Goal: Task Accomplishment & Management: Manage account settings

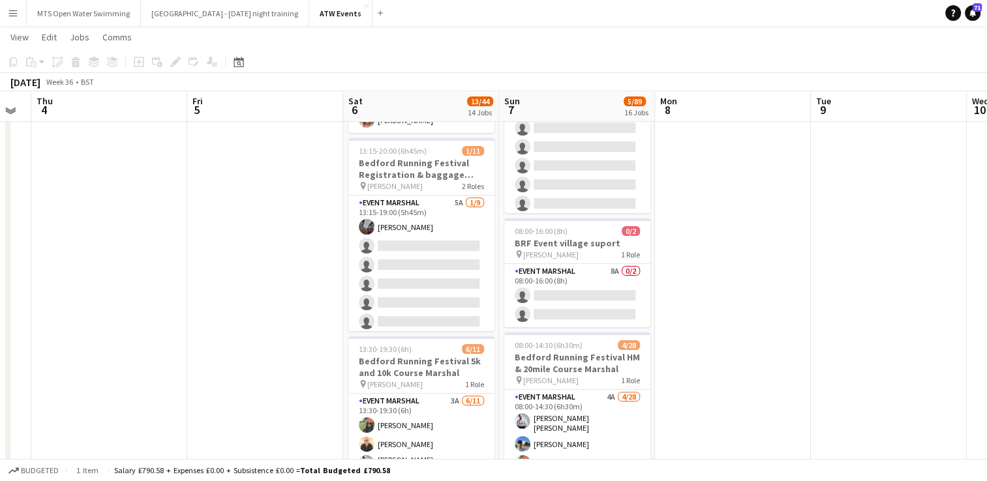
scroll to position [275, 0]
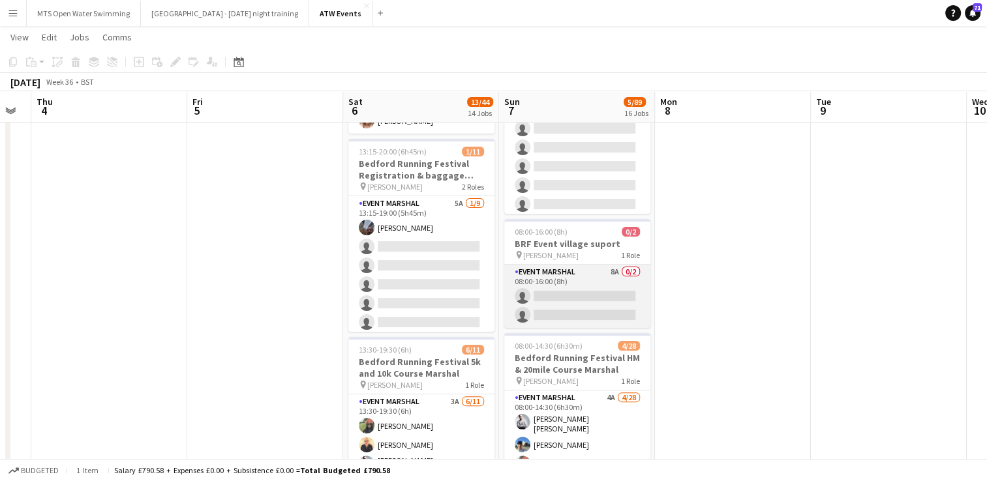
click at [612, 272] on app-card-role "Event Marshal 8A 0/2 08:00-16:00 (8h) single-neutral-actions single-neutral-act…" at bounding box center [577, 296] width 146 height 63
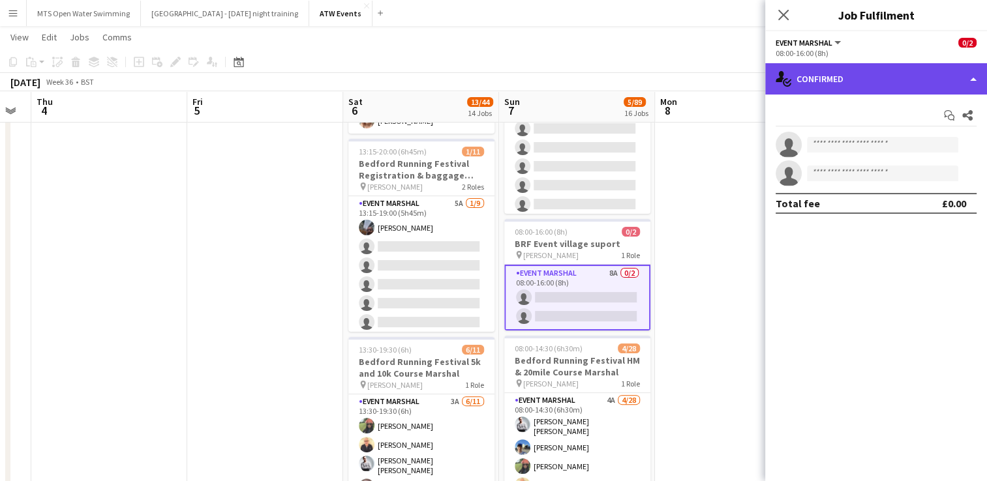
click at [913, 80] on div "single-neutral-actions-check-2 Confirmed" at bounding box center [876, 78] width 222 height 31
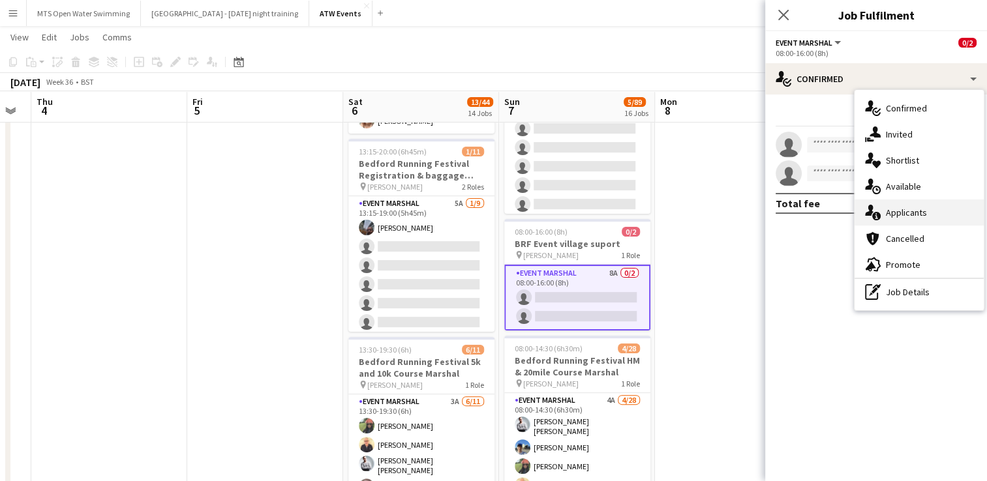
click at [915, 208] on div "single-neutral-actions-information Applicants" at bounding box center [919, 213] width 129 height 26
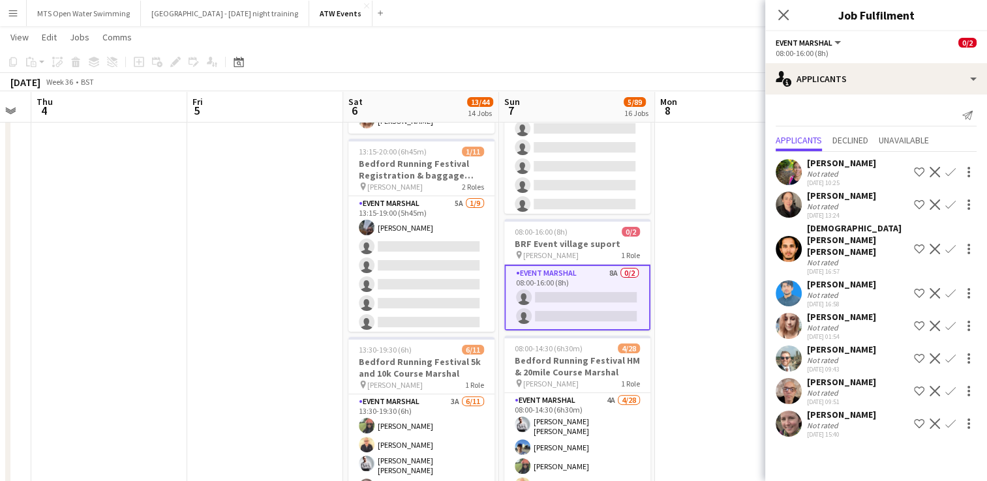
click at [945, 168] on app-icon "Confirm" at bounding box center [950, 172] width 10 height 10
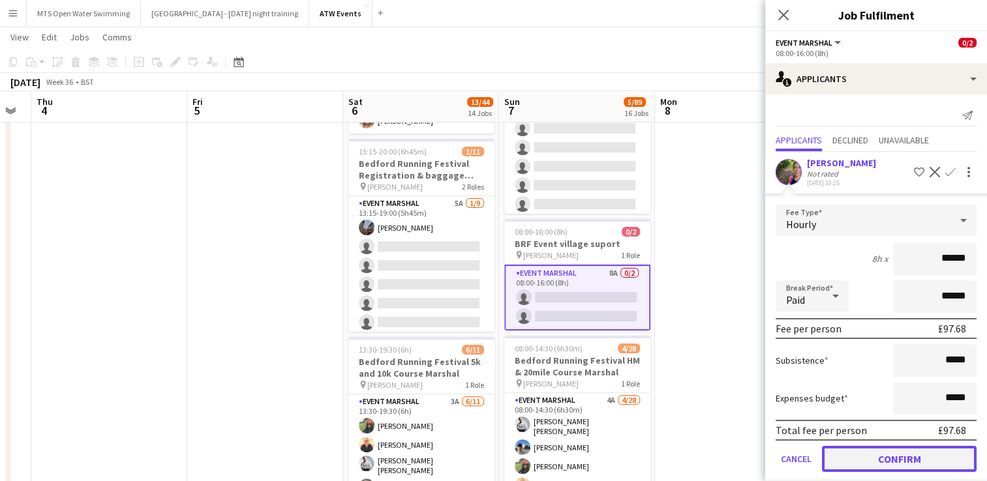
click at [905, 456] on button "Confirm" at bounding box center [899, 459] width 155 height 26
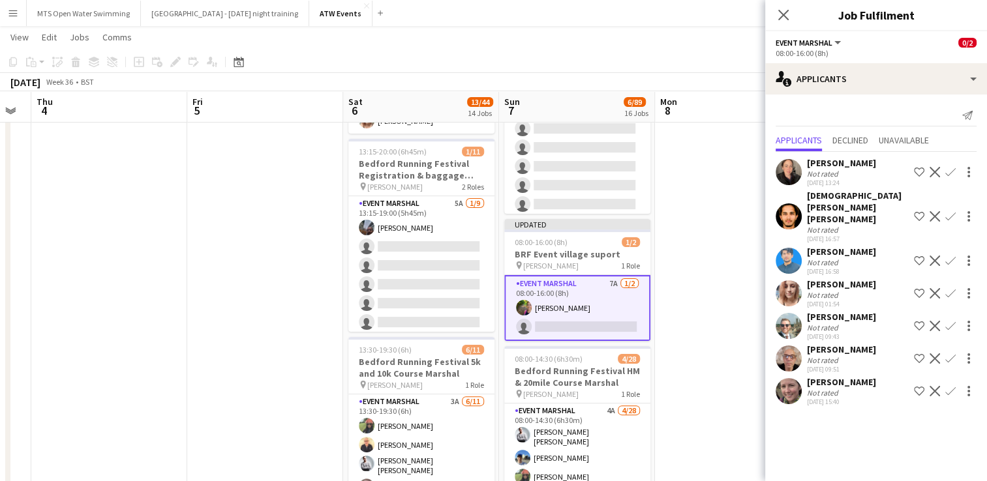
click at [945, 176] on button "Confirm" at bounding box center [951, 172] width 16 height 16
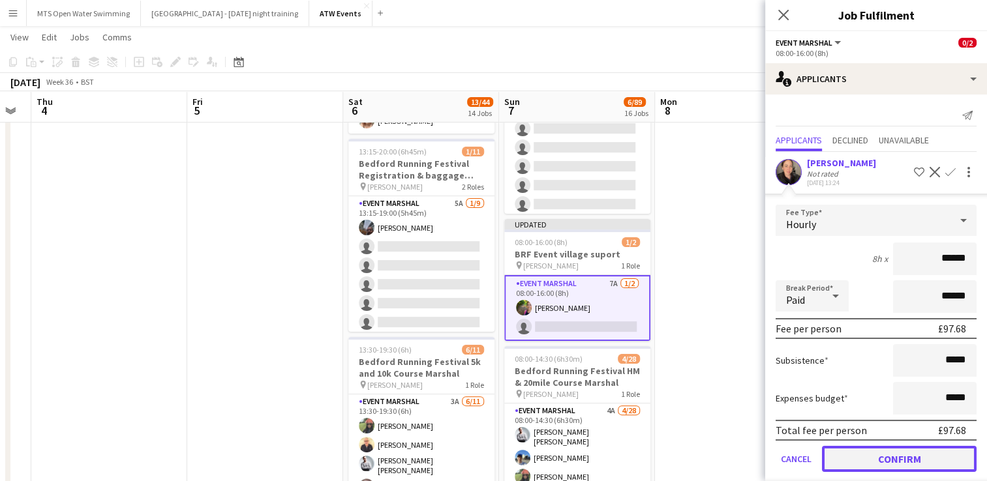
click at [869, 459] on button "Confirm" at bounding box center [899, 459] width 155 height 26
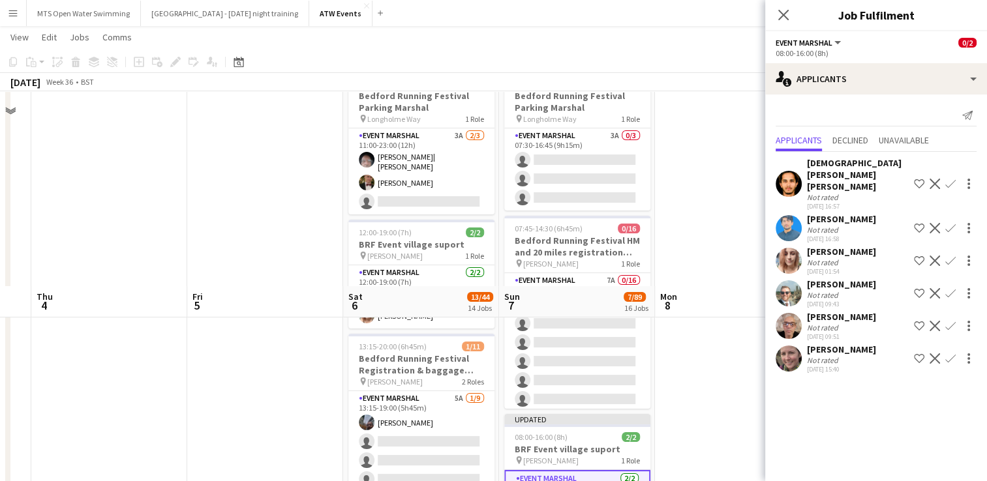
scroll to position [0, 0]
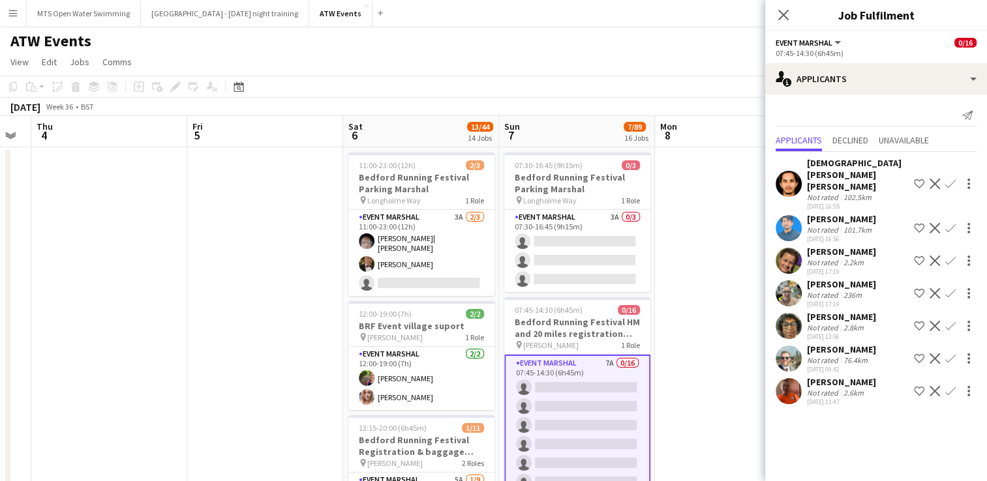
click at [949, 386] on app-icon "Confirm" at bounding box center [950, 391] width 10 height 10
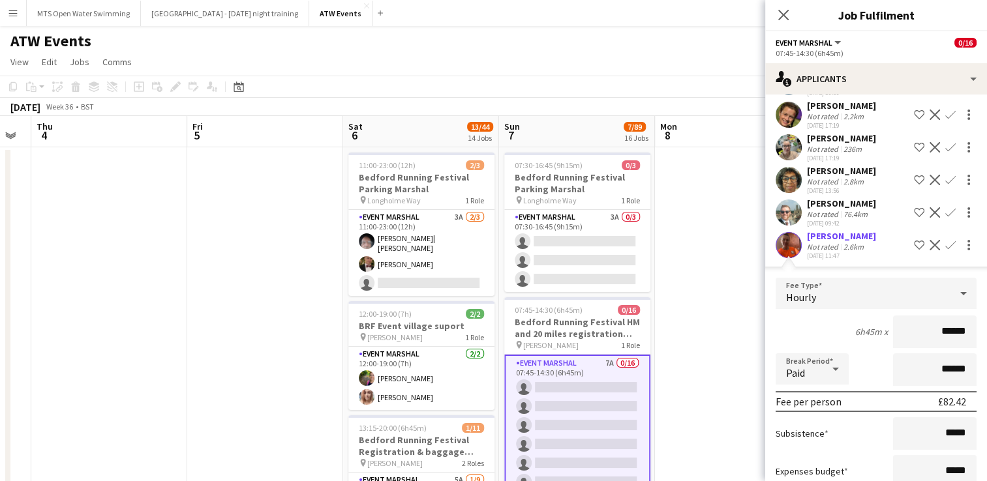
scroll to position [220, 0]
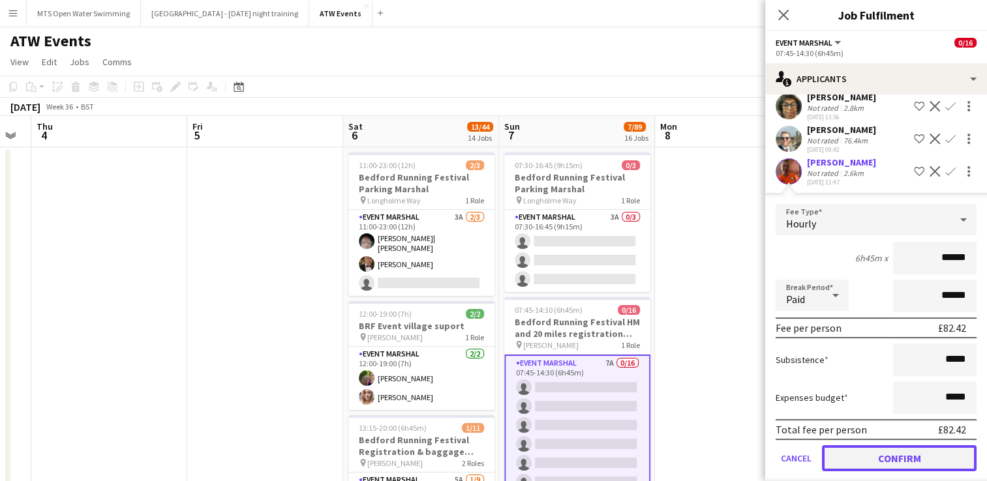
click at [889, 448] on button "Confirm" at bounding box center [899, 459] width 155 height 26
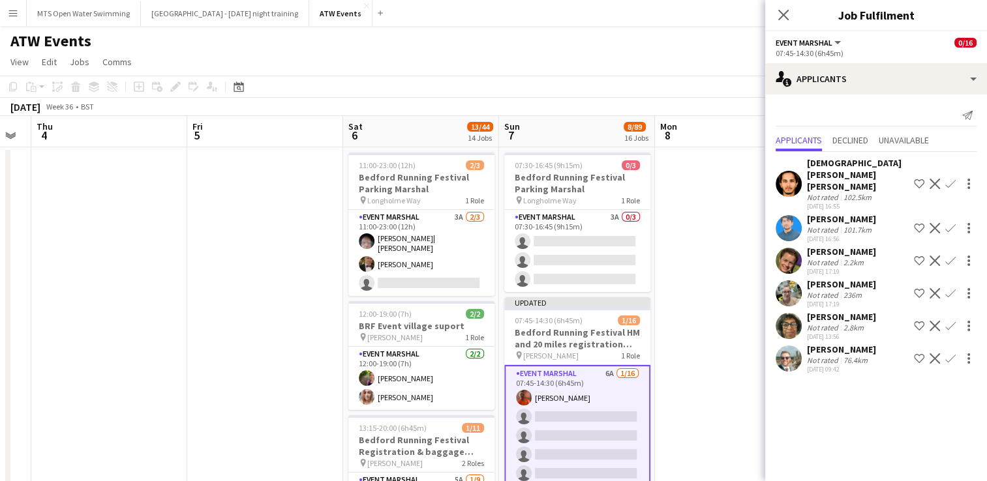
scroll to position [0, 0]
click at [953, 321] on app-icon "Confirm" at bounding box center [950, 326] width 10 height 10
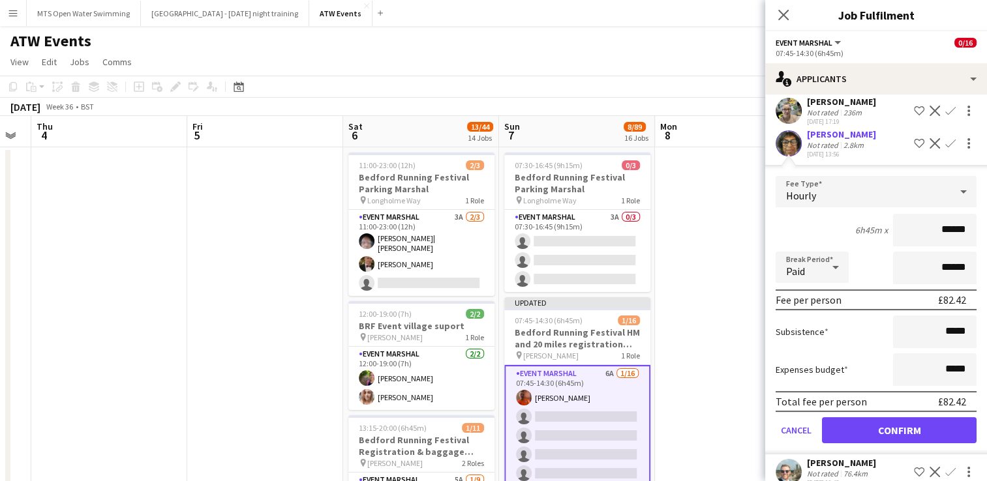
scroll to position [183, 0]
click at [866, 418] on button "Confirm" at bounding box center [899, 431] width 155 height 26
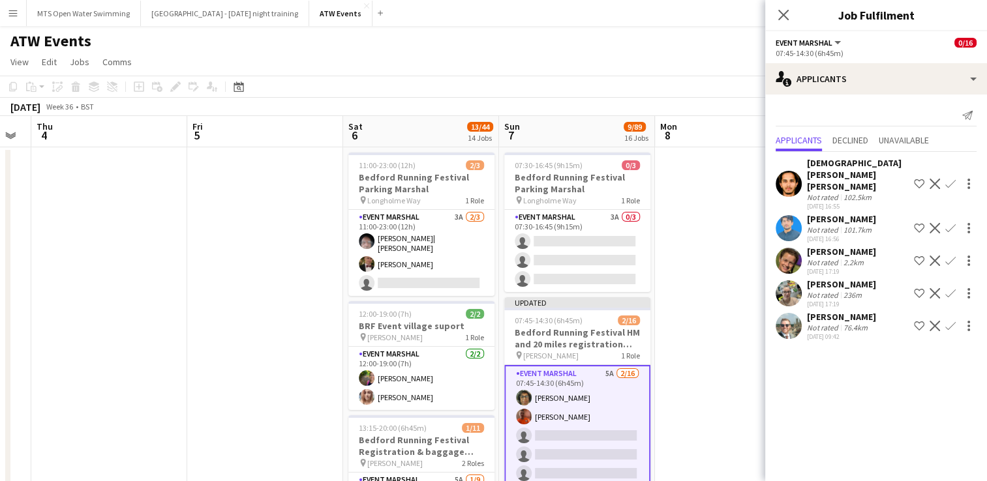
scroll to position [0, 0]
click at [791, 281] on app-user-avatar at bounding box center [789, 294] width 26 height 26
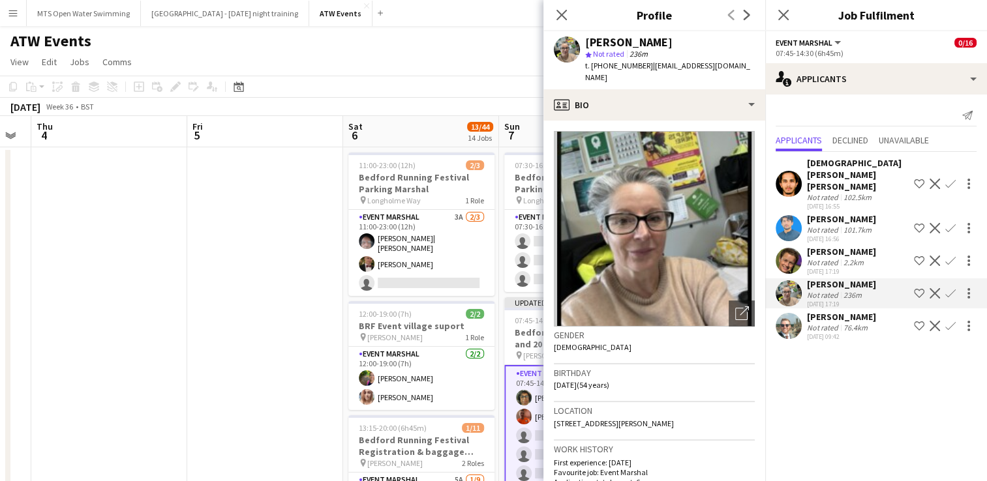
click at [498, 35] on div "ATW Events" at bounding box center [493, 38] width 987 height 25
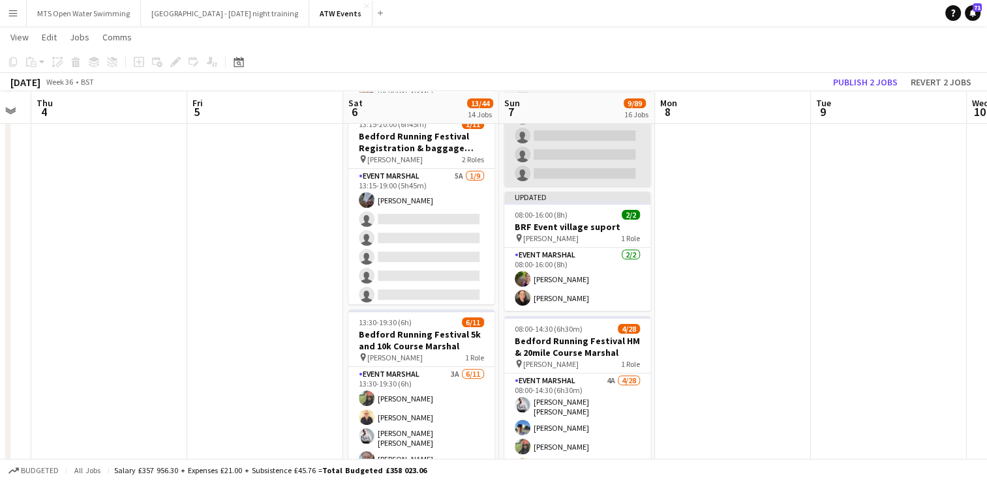
scroll to position [304, 0]
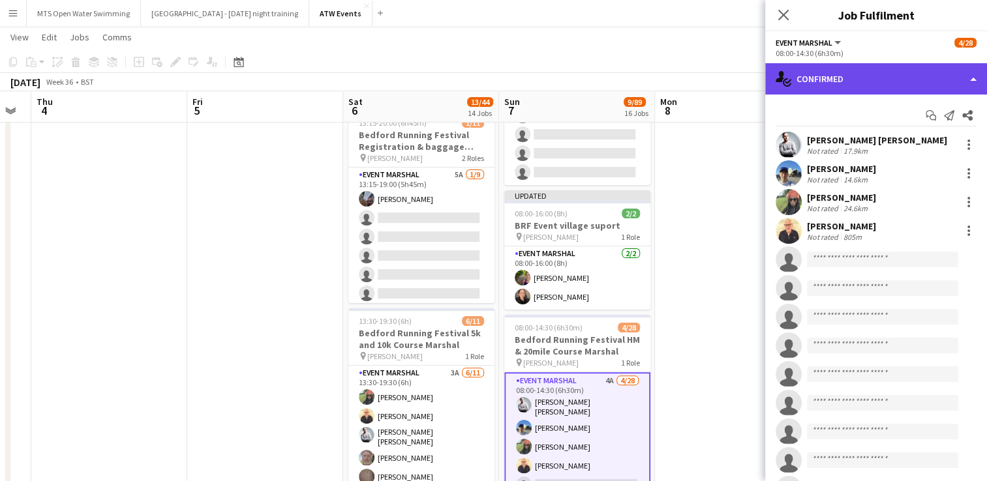
click at [824, 80] on div "single-neutral-actions-check-2 Confirmed" at bounding box center [876, 78] width 222 height 31
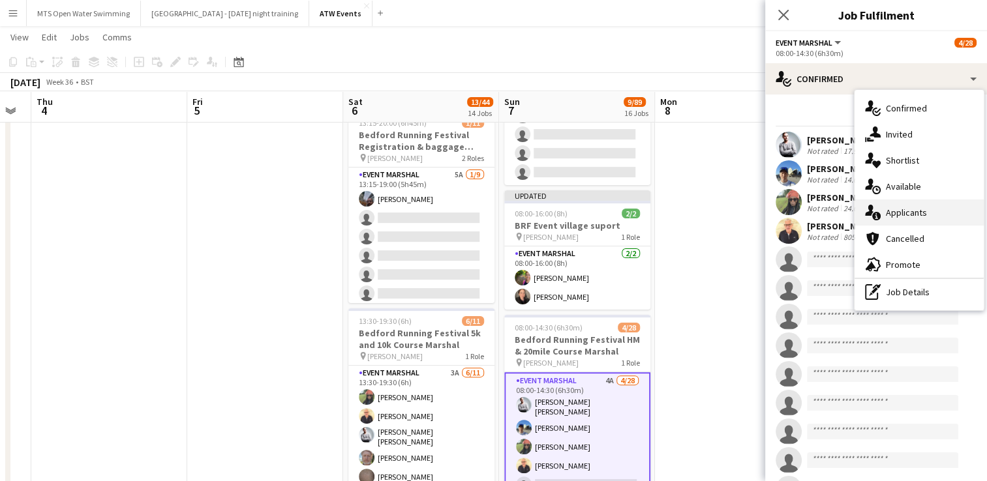
click at [893, 220] on div "single-neutral-actions-information Applicants" at bounding box center [919, 213] width 129 height 26
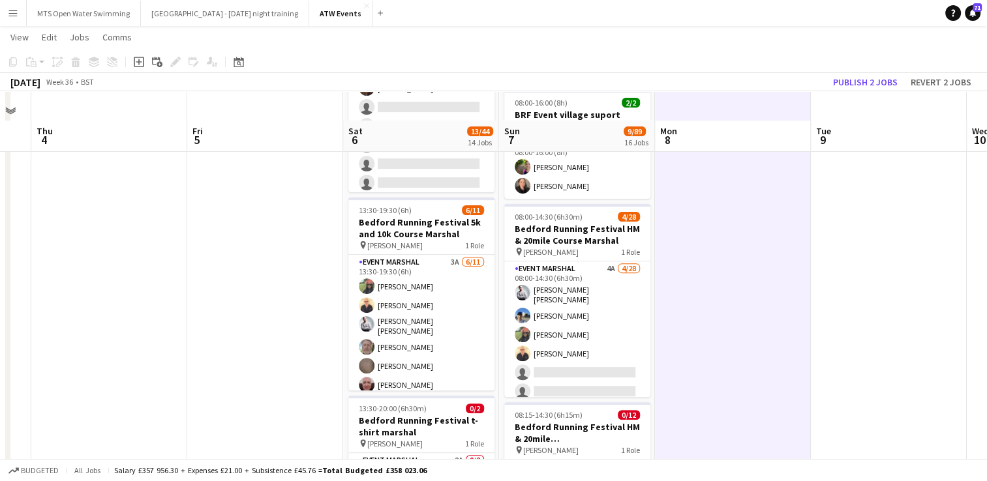
scroll to position [464, 0]
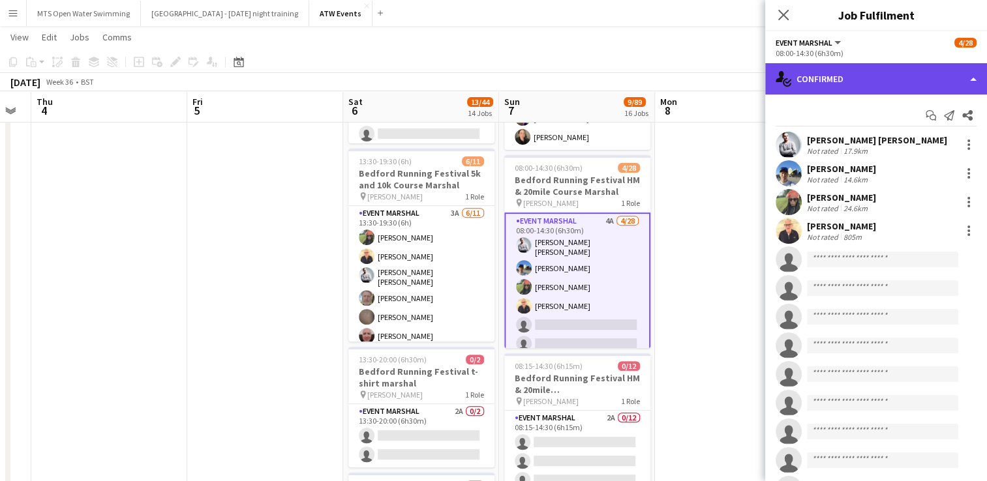
click at [832, 87] on div "single-neutral-actions-check-2 Confirmed" at bounding box center [876, 78] width 222 height 31
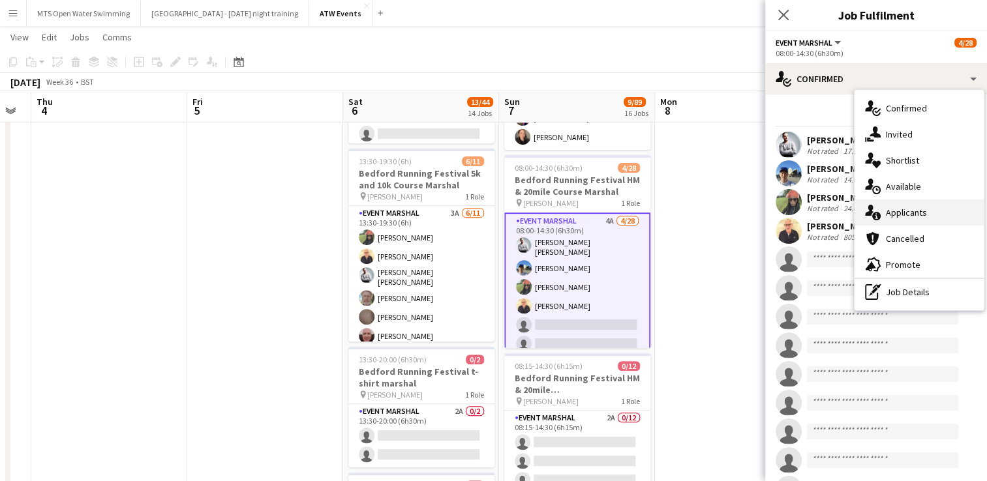
click at [903, 212] on div "single-neutral-actions-information Applicants" at bounding box center [919, 213] width 129 height 26
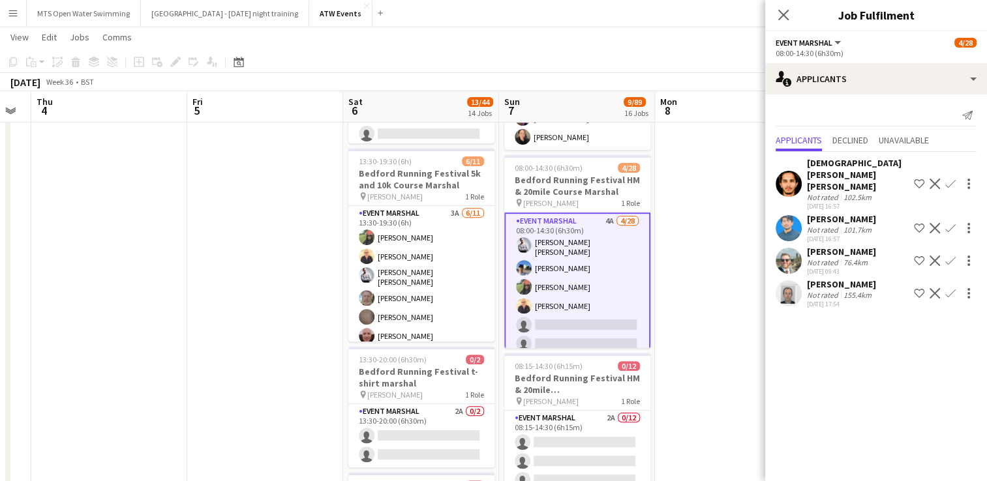
click at [945, 288] on app-icon "Confirm" at bounding box center [950, 293] width 10 height 10
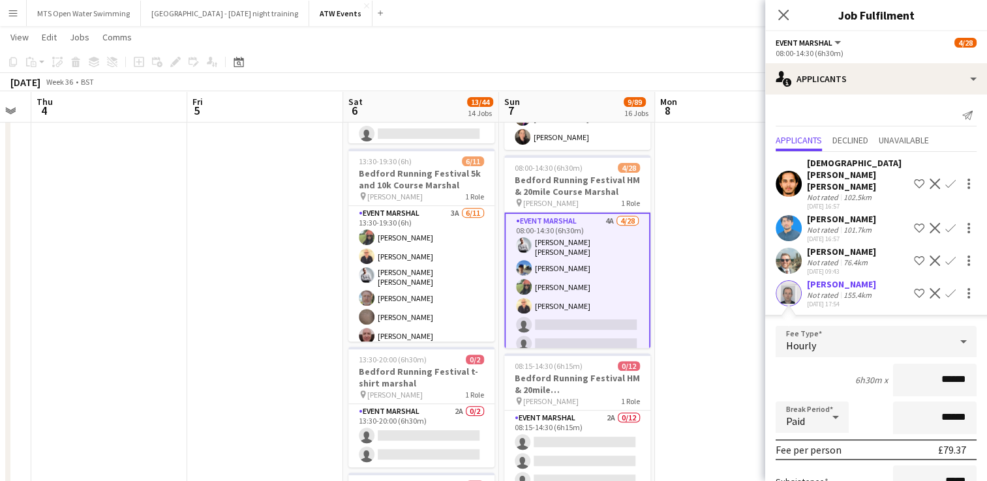
scroll to position [123, 0]
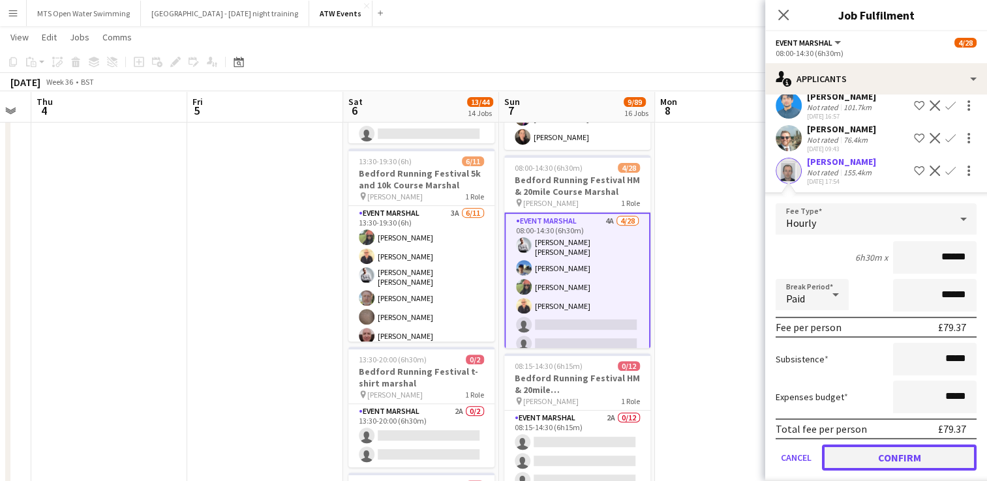
click at [912, 451] on button "Confirm" at bounding box center [899, 458] width 155 height 26
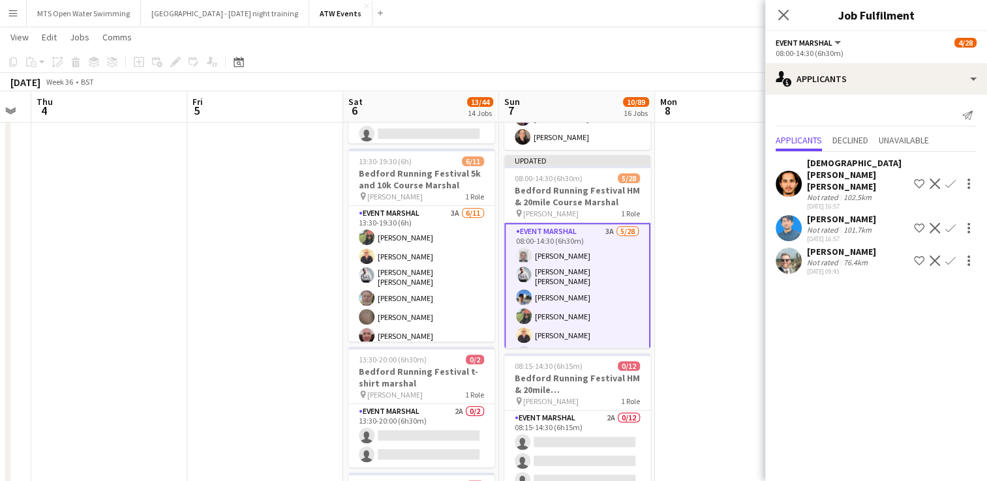
scroll to position [0, 0]
click at [951, 179] on app-icon "Confirm" at bounding box center [950, 184] width 10 height 10
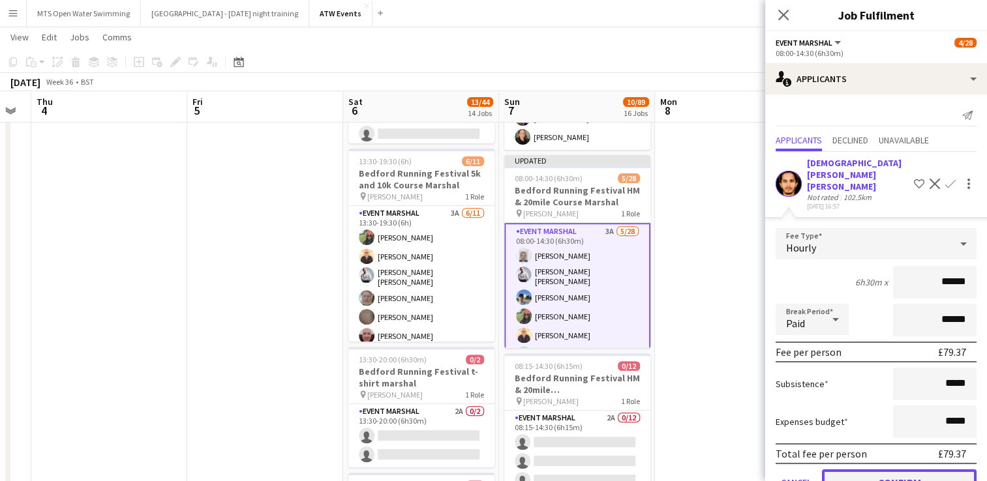
click at [906, 470] on button "Confirm" at bounding box center [899, 483] width 155 height 26
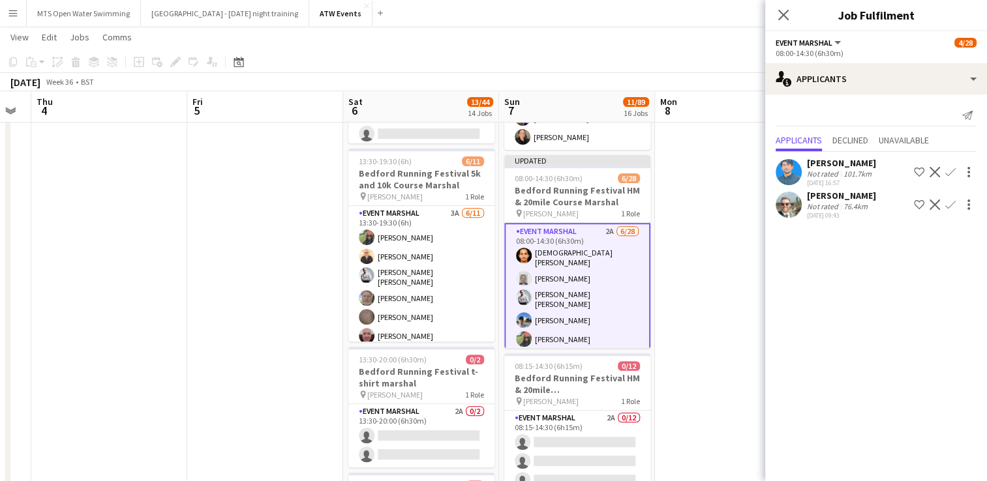
click at [943, 174] on button "Confirm" at bounding box center [951, 172] width 16 height 16
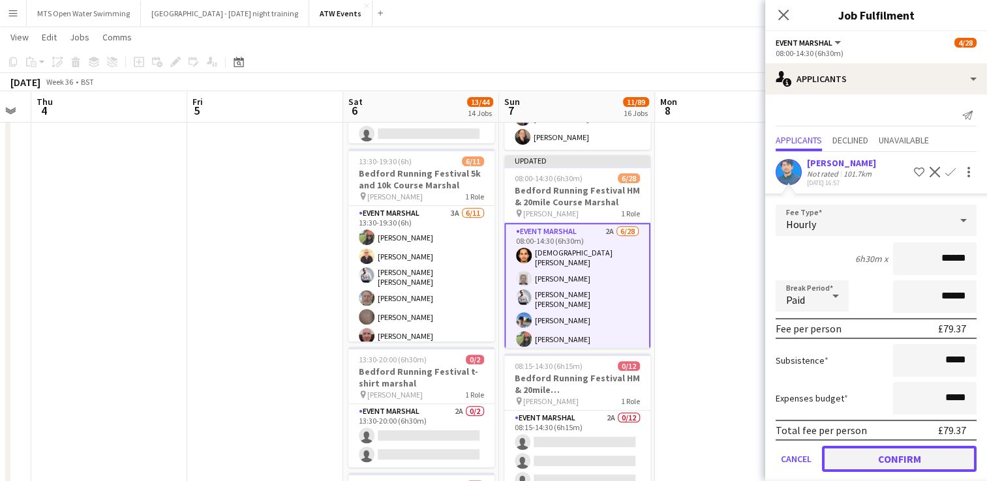
click at [898, 460] on button "Confirm" at bounding box center [899, 459] width 155 height 26
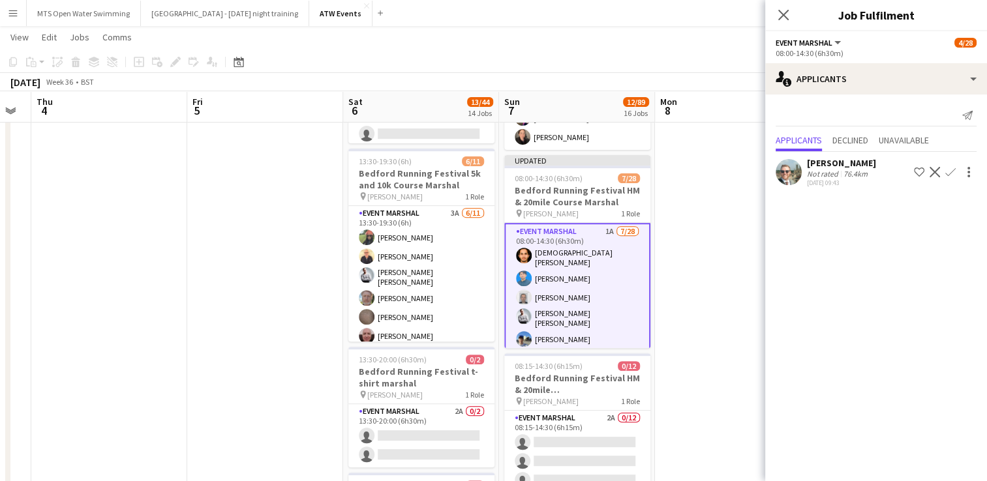
click at [950, 170] on app-icon "Confirm" at bounding box center [950, 172] width 10 height 10
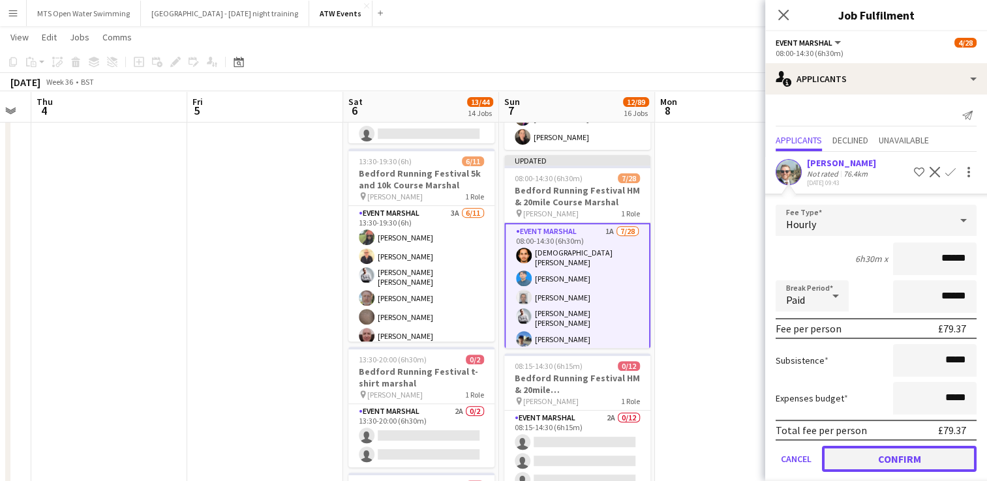
click at [903, 449] on button "Confirm" at bounding box center [899, 459] width 155 height 26
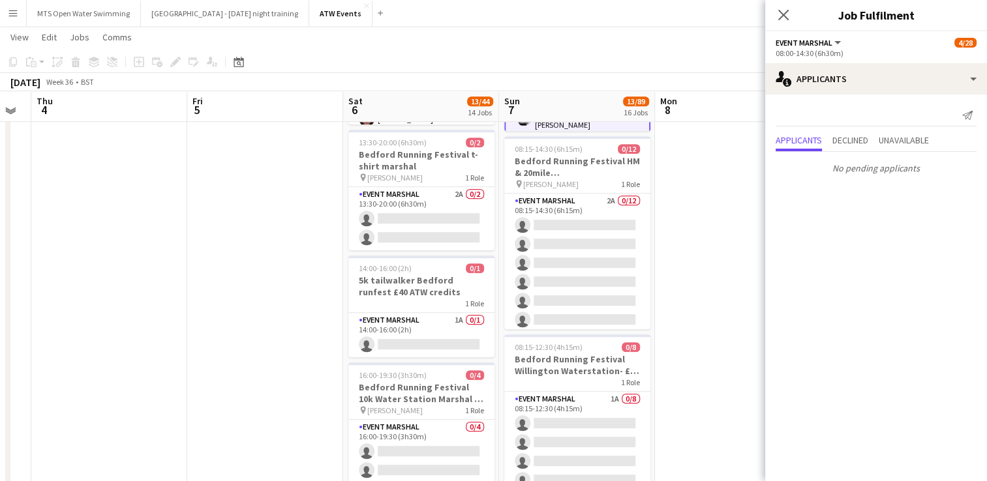
scroll to position [680, 0]
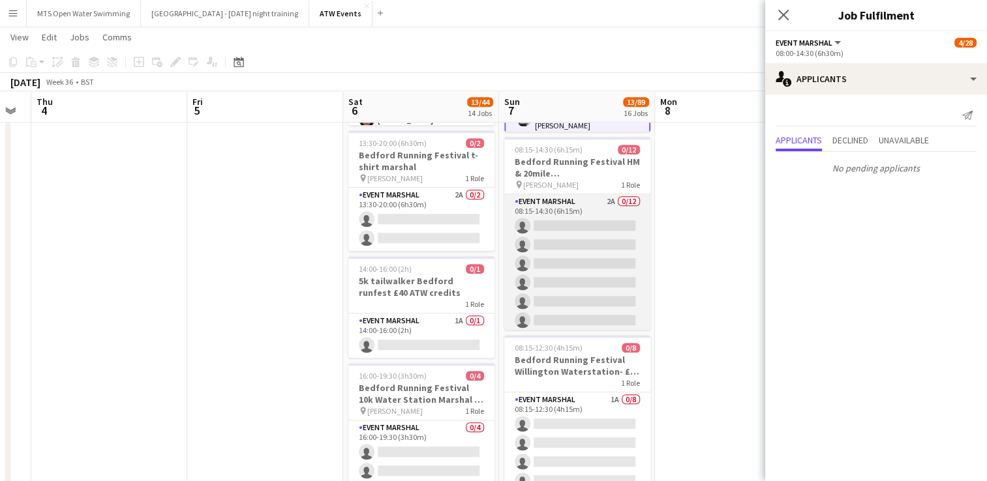
click at [596, 196] on app-card-role "Event Marshal 2A 0/12 08:15-14:30 (6h15m) single-neutral-actions single-neutral…" at bounding box center [577, 320] width 146 height 252
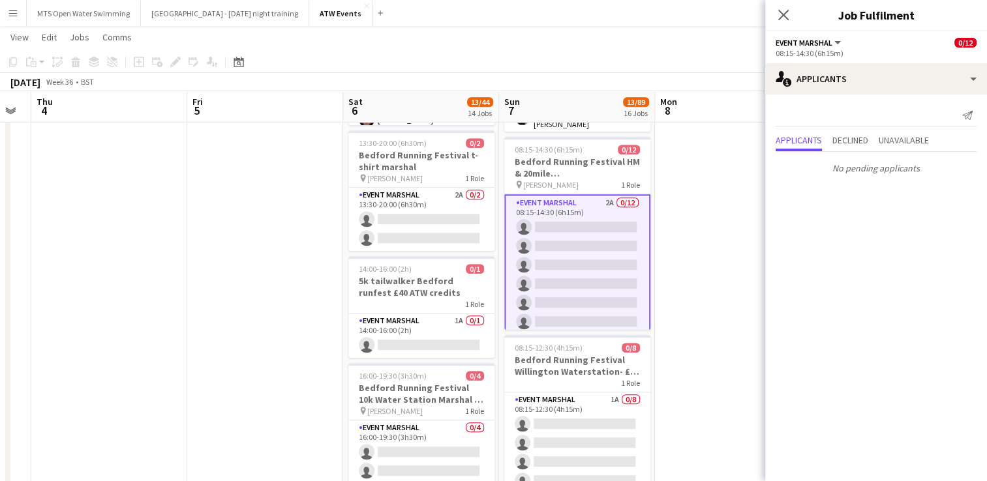
click at [599, 199] on app-card-role "Event Marshal 2A 0/12 08:15-14:30 (6h15m) single-neutral-actions single-neutral…" at bounding box center [577, 321] width 146 height 255
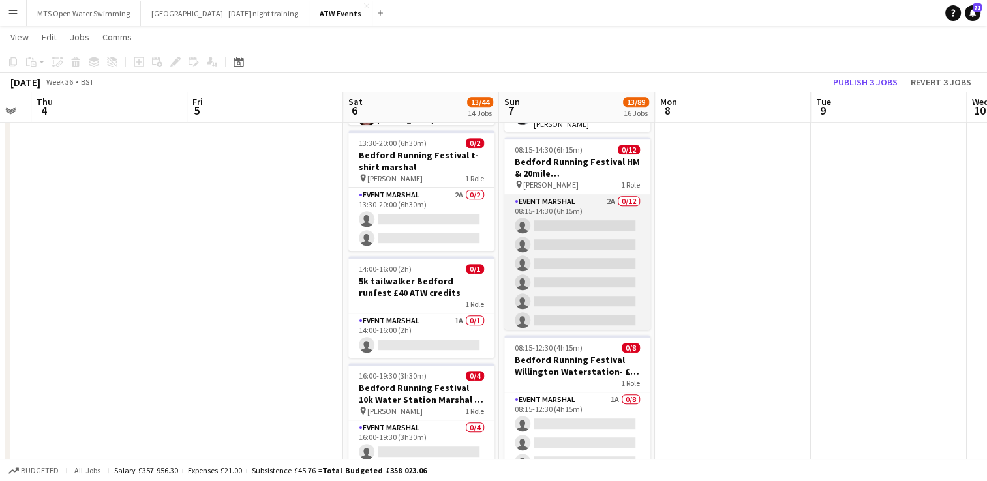
click at [599, 200] on app-card-role "Event Marshal 2A 0/12 08:15-14:30 (6h15m) single-neutral-actions single-neutral…" at bounding box center [577, 320] width 146 height 252
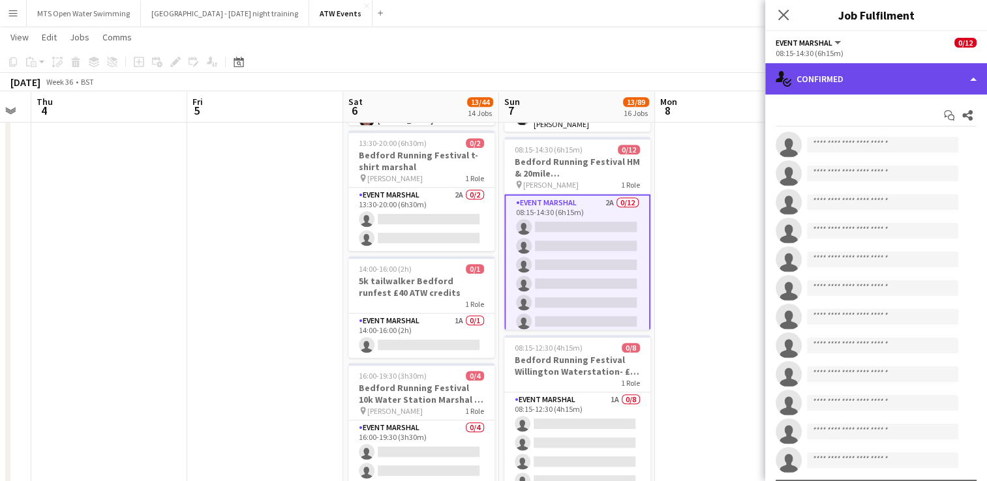
click at [838, 85] on div "single-neutral-actions-check-2 Confirmed" at bounding box center [876, 78] width 222 height 31
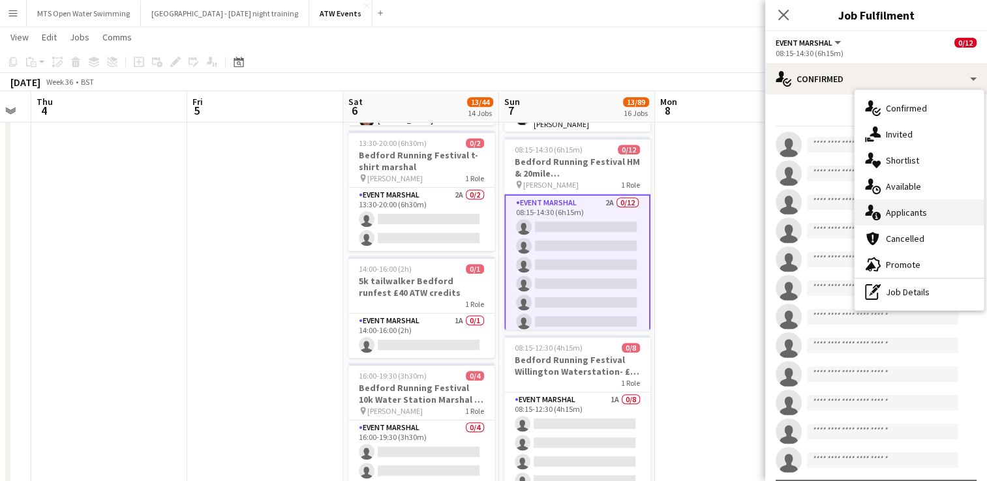
click at [900, 210] on div "single-neutral-actions-information Applicants" at bounding box center [919, 213] width 129 height 26
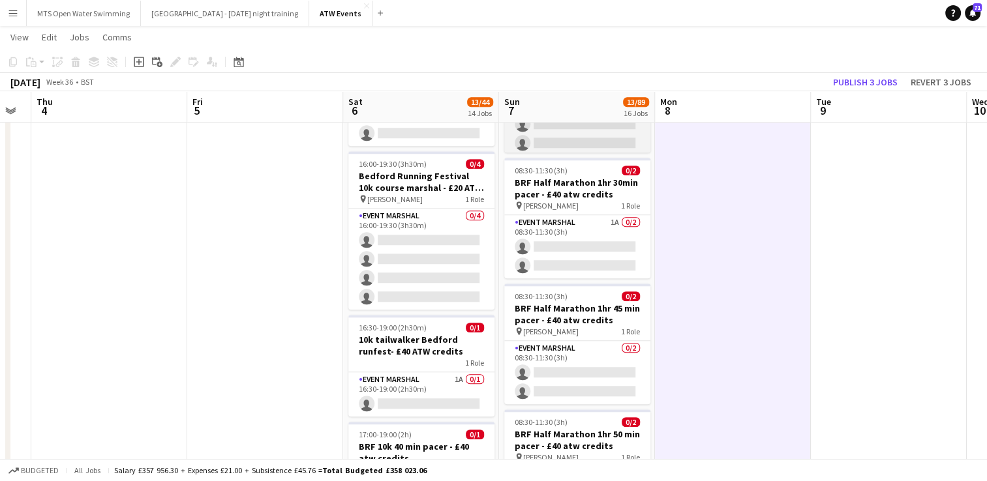
scroll to position [1056, 0]
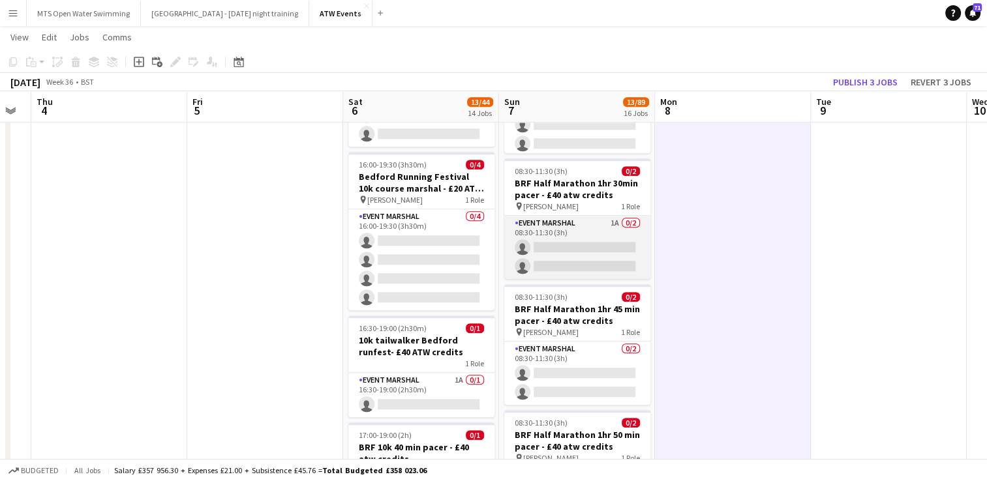
click at [616, 223] on app-card-role "Event Marshal 1A 0/2 08:30-11:30 (3h) single-neutral-actions single-neutral-act…" at bounding box center [577, 247] width 146 height 63
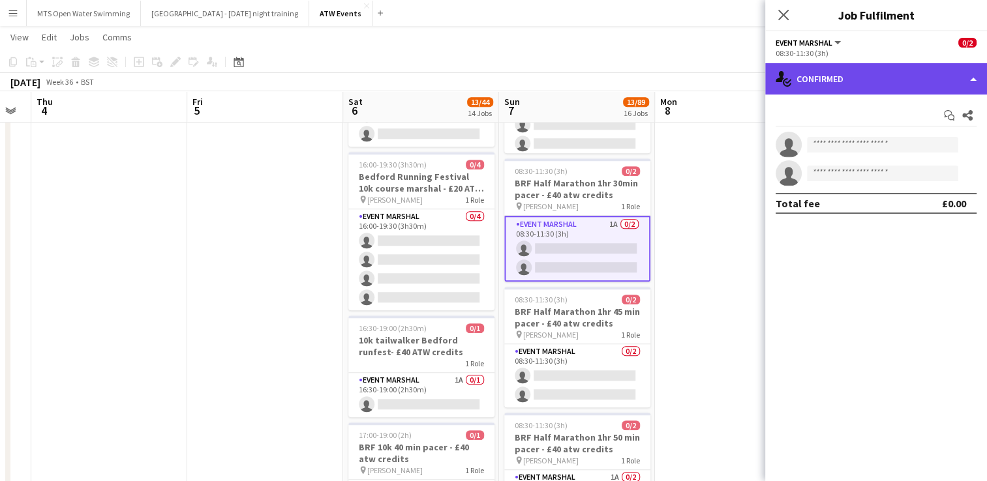
click at [880, 77] on div "single-neutral-actions-check-2 Confirmed" at bounding box center [876, 78] width 222 height 31
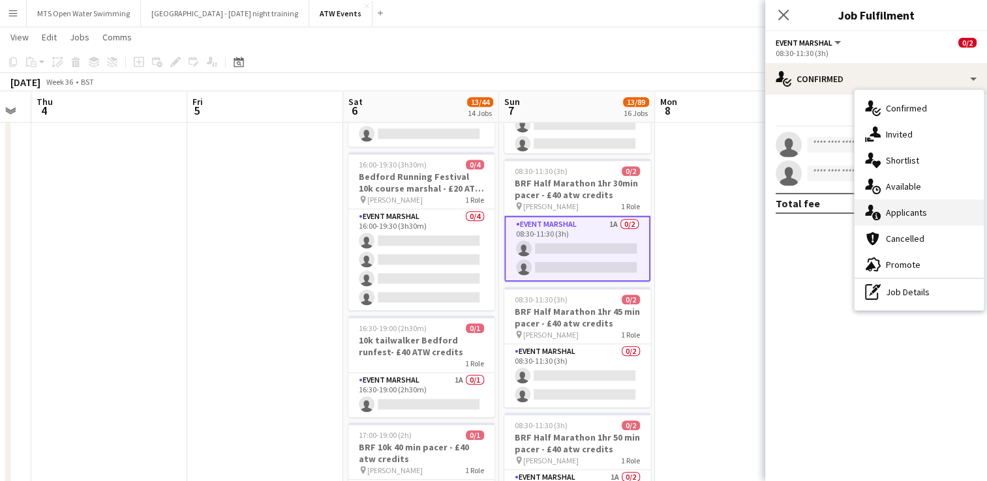
click at [889, 212] on div "single-neutral-actions-information Applicants" at bounding box center [919, 213] width 129 height 26
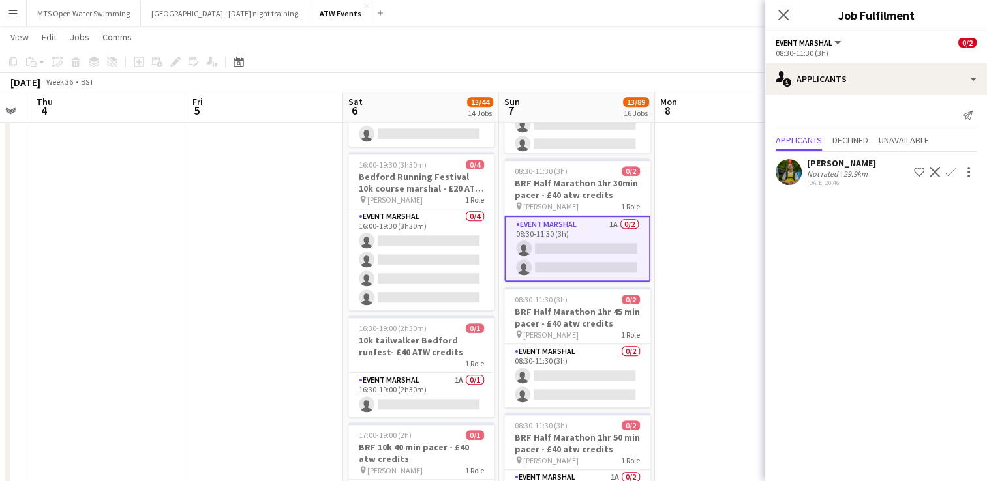
click at [952, 167] on app-icon "Confirm" at bounding box center [950, 172] width 10 height 10
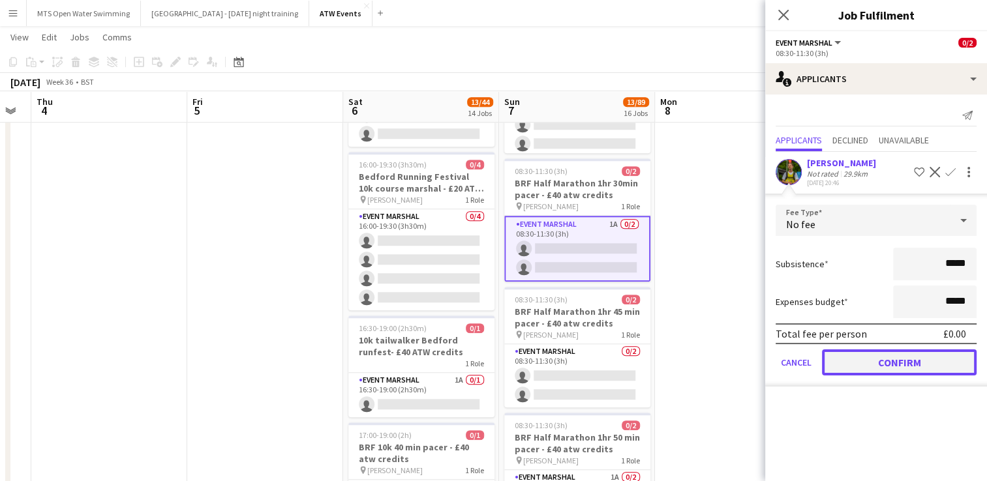
click at [896, 363] on button "Confirm" at bounding box center [899, 363] width 155 height 26
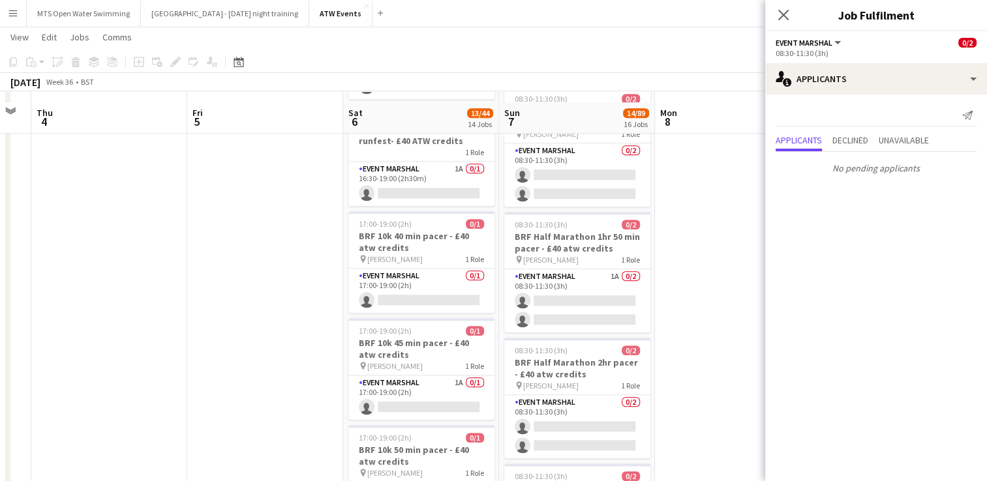
scroll to position [1278, 0]
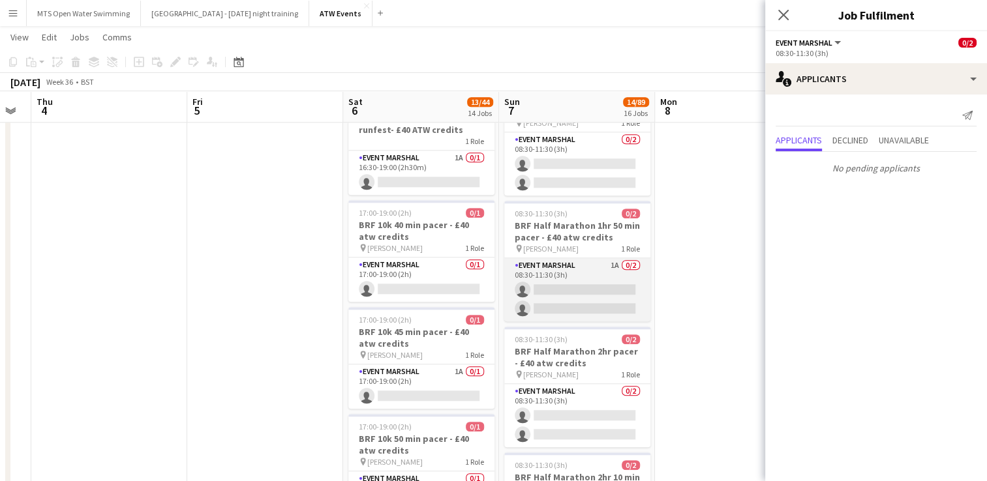
click at [615, 264] on app-card-role "Event Marshal 1A 0/2 08:30-11:30 (3h) single-neutral-actions single-neutral-act…" at bounding box center [577, 289] width 146 height 63
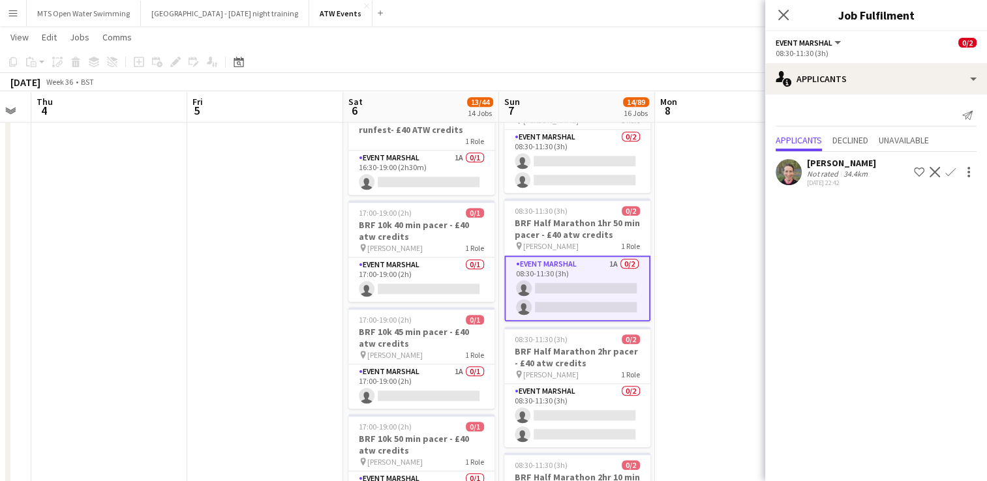
click at [950, 171] on app-icon "Confirm" at bounding box center [950, 172] width 10 height 10
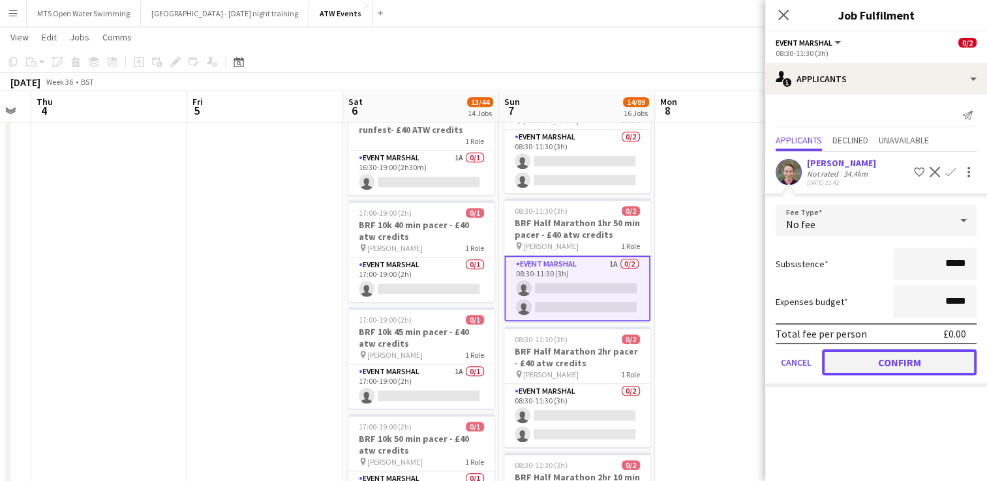
click at [860, 361] on button "Confirm" at bounding box center [899, 363] width 155 height 26
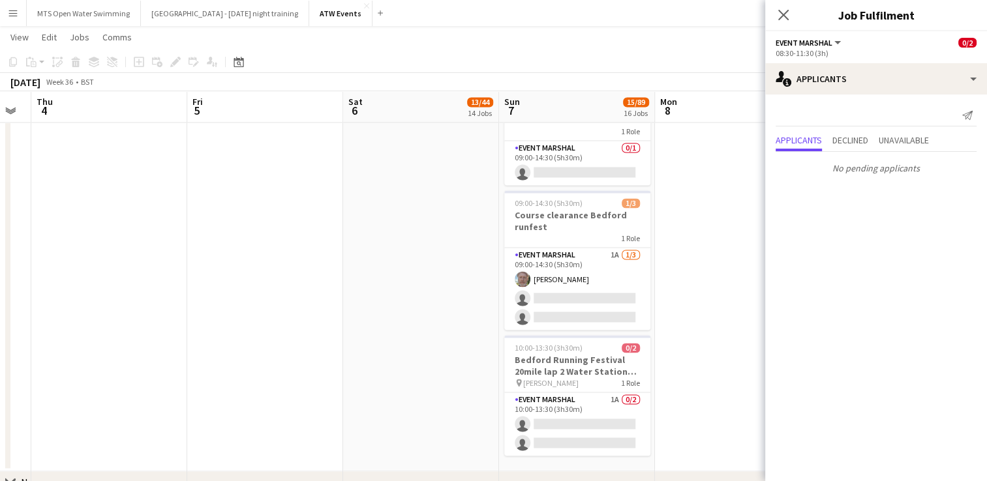
scroll to position [2035, 0]
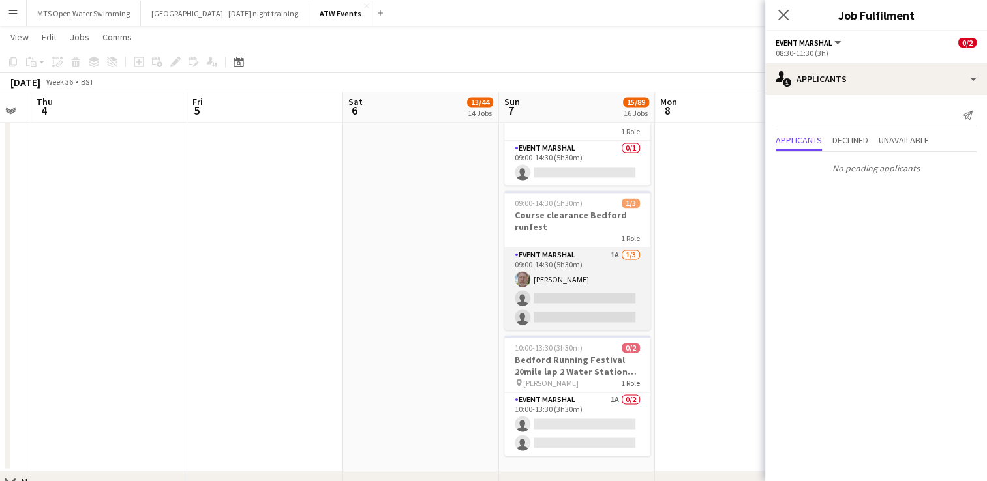
click at [614, 251] on app-card-role "Event Marshal 1A [DATE] 09:00-14:30 (5h30m) [PERSON_NAME] single-neutral-action…" at bounding box center [577, 289] width 146 height 82
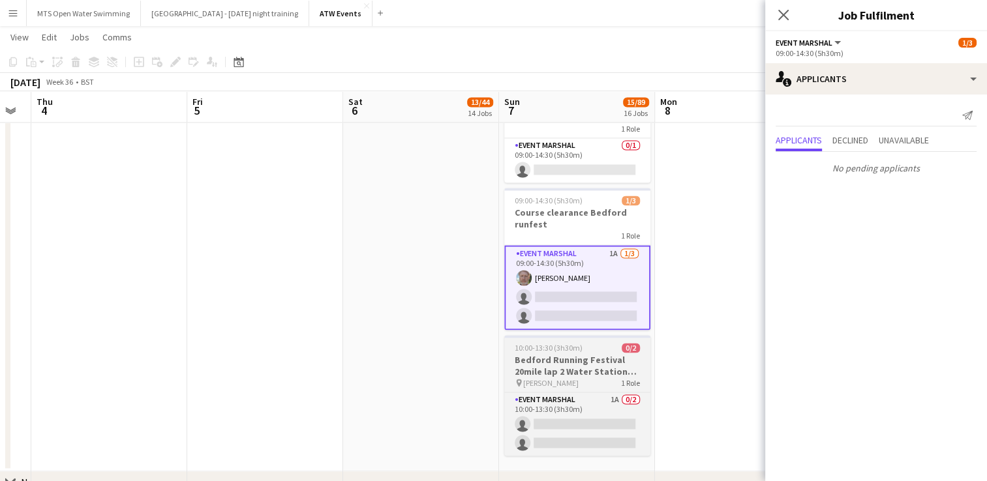
click at [616, 392] on div "Event Marshal 1A 0/2 10:00-13:30 (3h30m) single-neutral-actions single-neutral-…" at bounding box center [577, 424] width 146 height 64
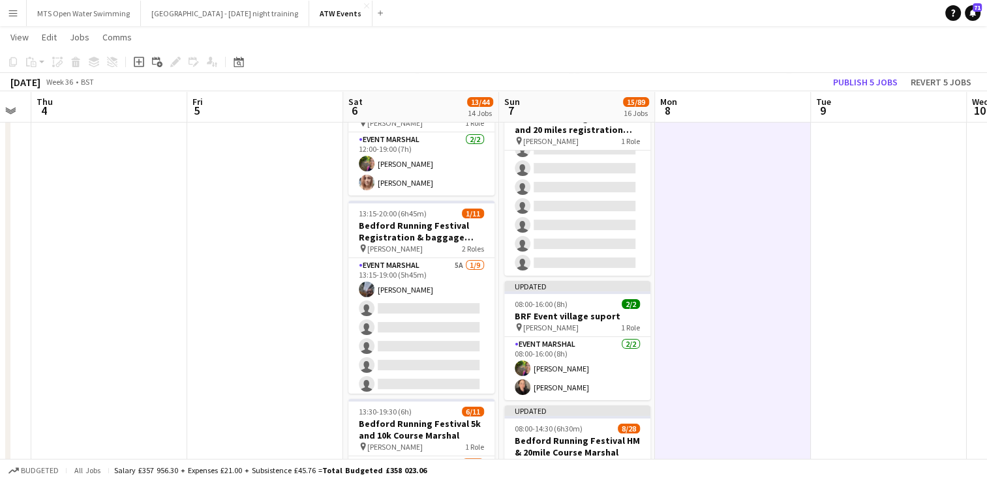
scroll to position [213, 0]
click at [848, 80] on button "Publish 5 jobs" at bounding box center [865, 82] width 75 height 17
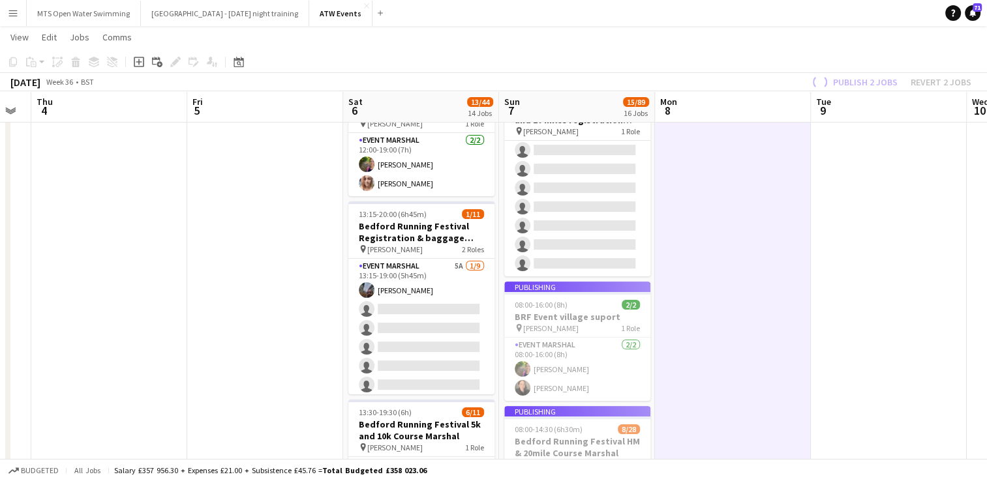
scroll to position [192, 0]
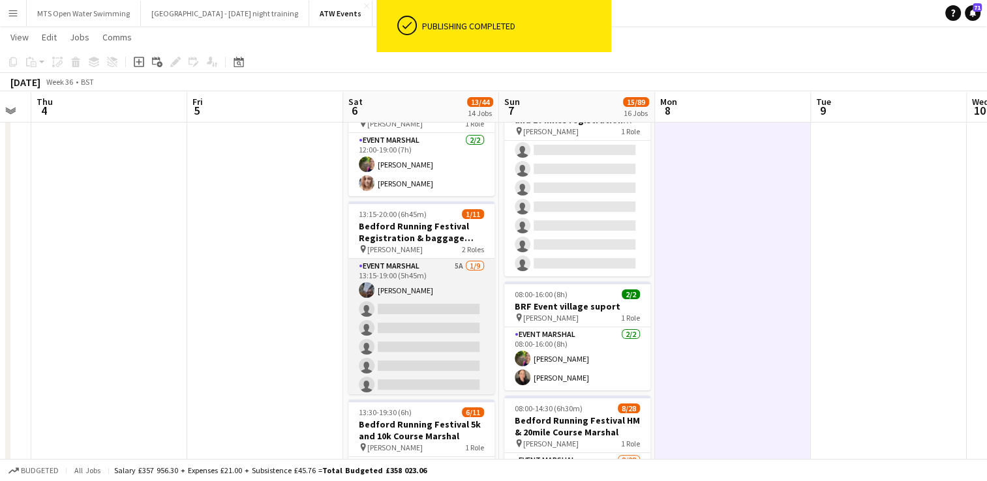
click at [440, 261] on app-card-role "Event Marshal 5A [DATE] 13:15-19:00 (5h45m) [PERSON_NAME] single-neutral-action…" at bounding box center [421, 357] width 146 height 196
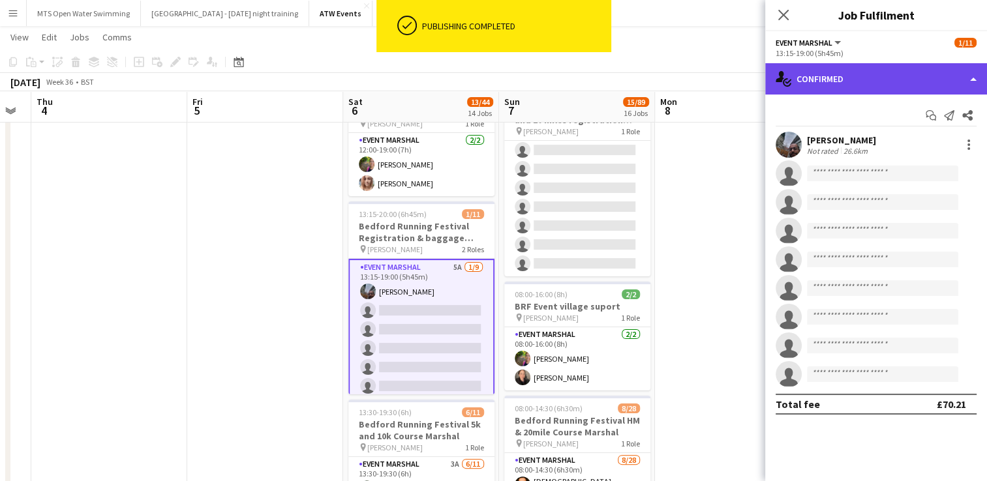
click at [823, 85] on div "single-neutral-actions-check-2 Confirmed" at bounding box center [876, 78] width 222 height 31
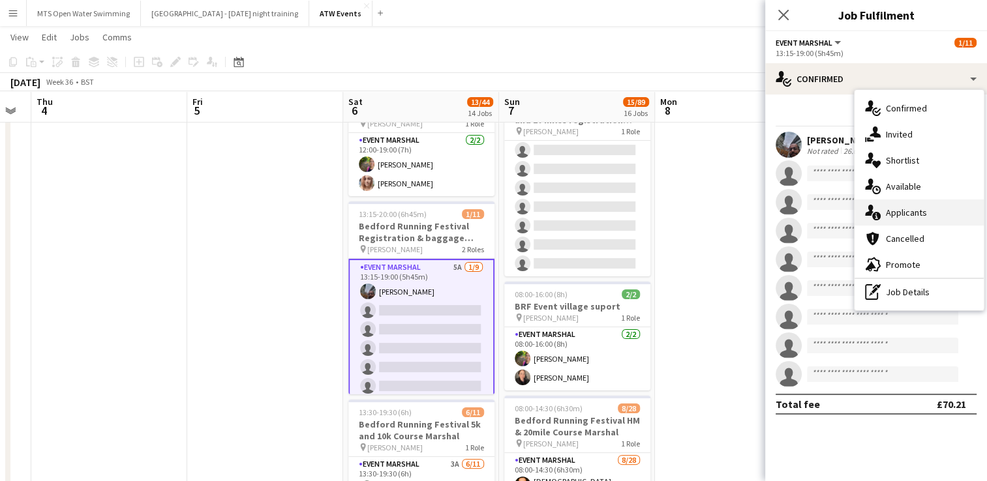
click at [905, 203] on div "single-neutral-actions-information Applicants" at bounding box center [919, 213] width 129 height 26
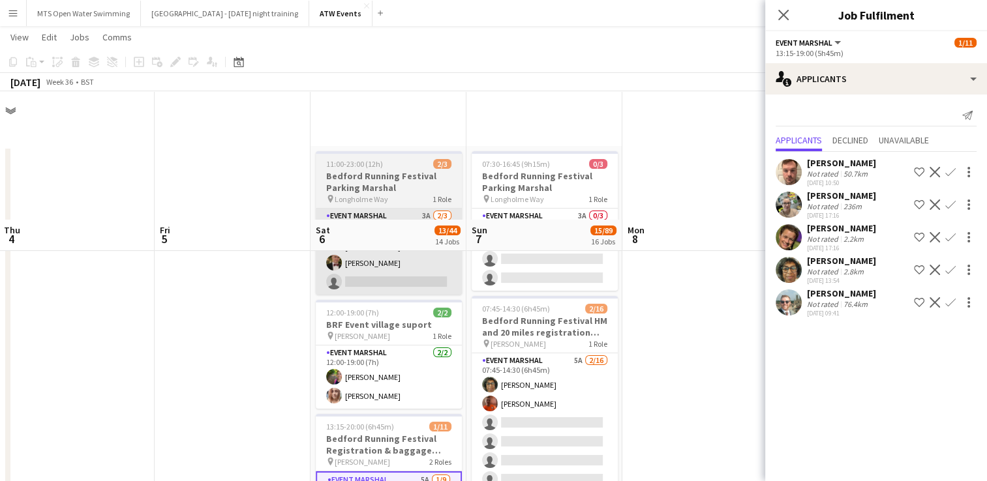
scroll to position [201, 0]
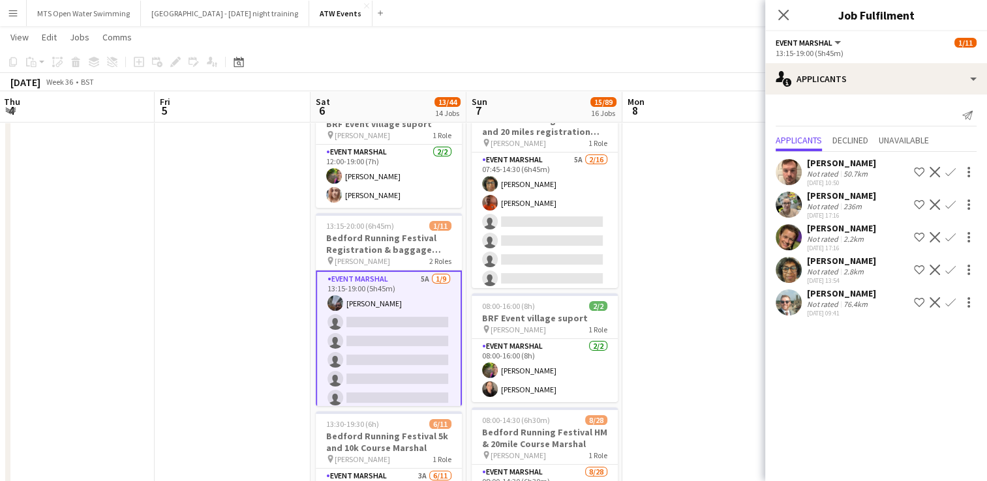
click at [947, 271] on app-icon "Confirm" at bounding box center [950, 270] width 10 height 10
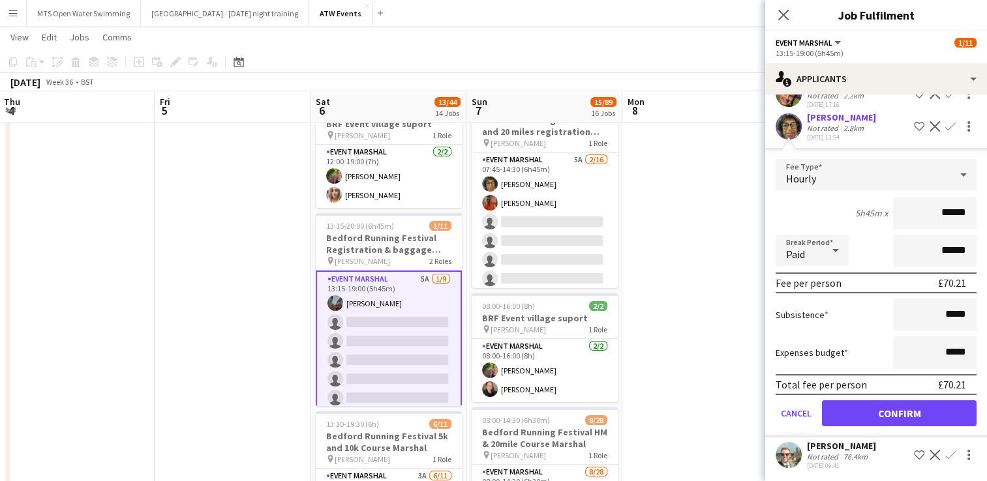
scroll to position [143, 0]
click at [921, 417] on button "Confirm" at bounding box center [899, 414] width 155 height 26
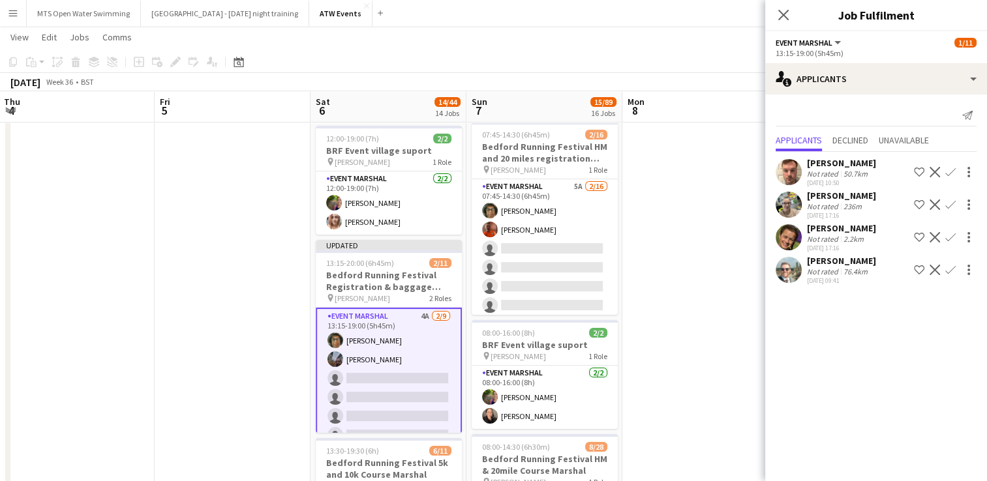
scroll to position [174, 0]
click at [948, 170] on app-icon "Confirm" at bounding box center [950, 172] width 10 height 10
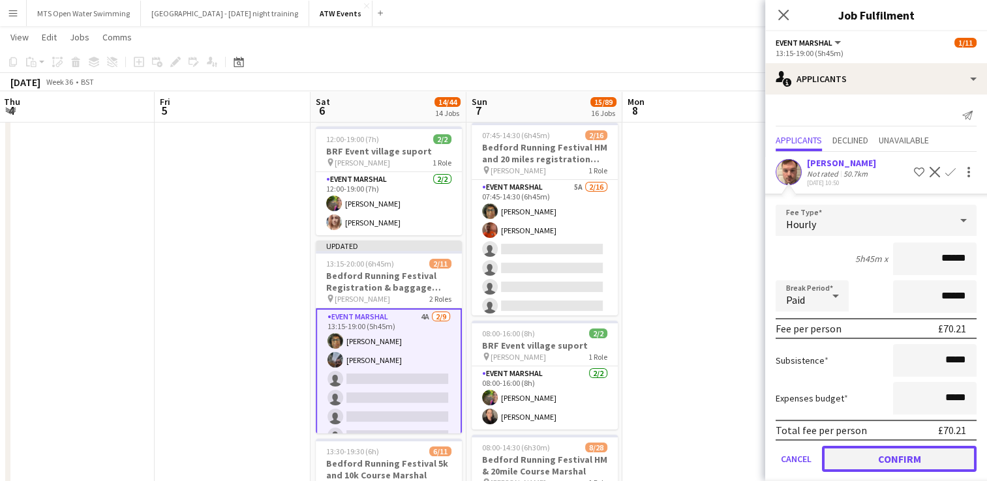
click at [908, 453] on button "Confirm" at bounding box center [899, 459] width 155 height 26
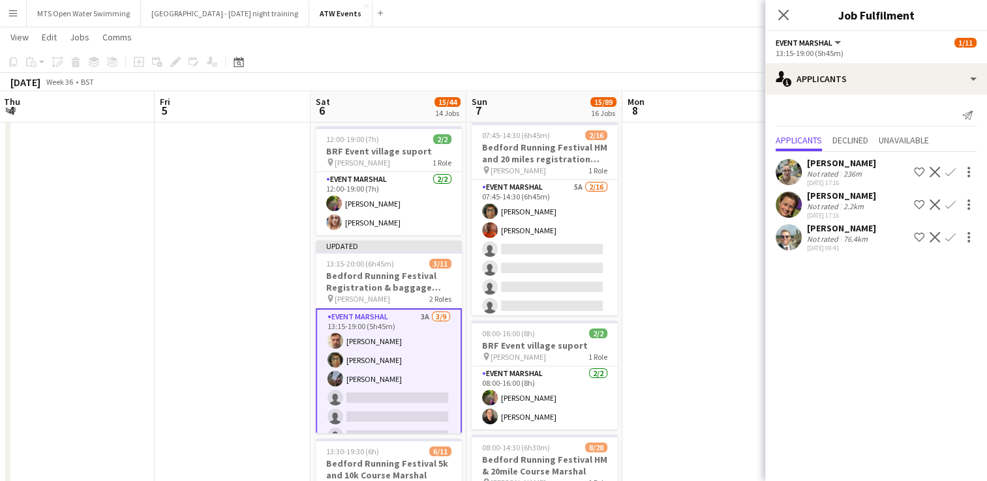
click at [947, 170] on app-icon "Confirm" at bounding box center [950, 172] width 10 height 10
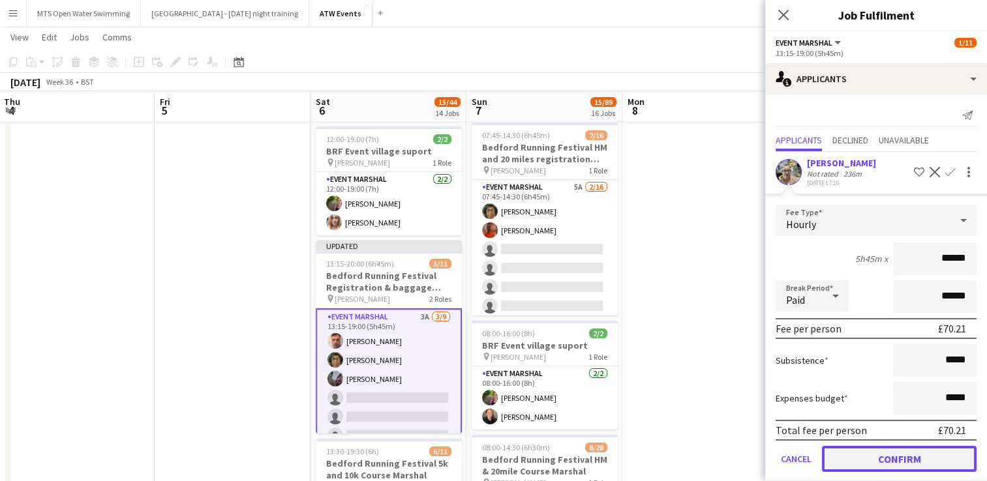
click at [895, 448] on button "Confirm" at bounding box center [899, 459] width 155 height 26
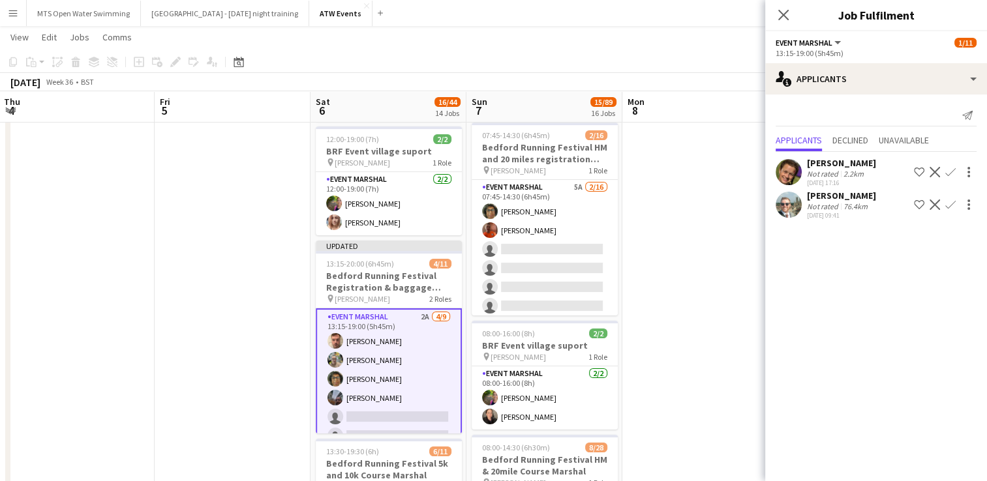
click at [949, 172] on app-icon "Confirm" at bounding box center [950, 172] width 10 height 10
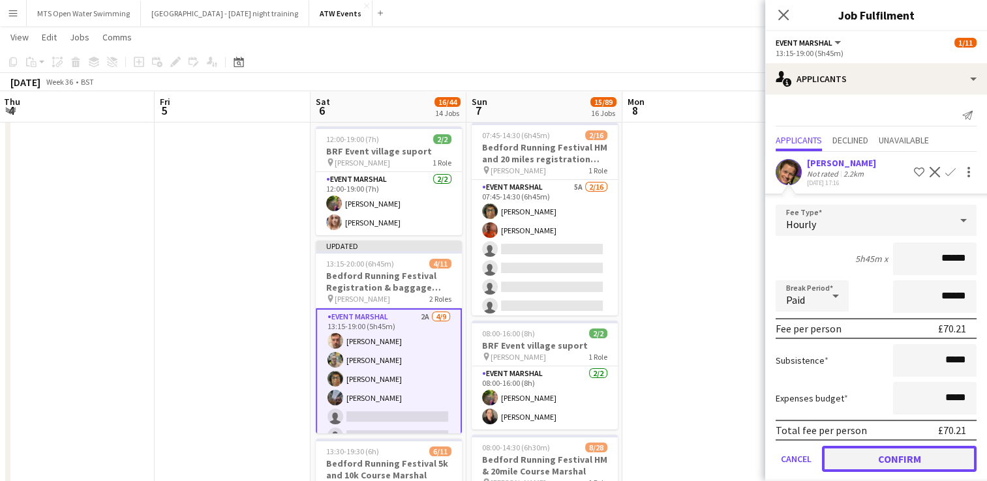
click at [915, 463] on button "Confirm" at bounding box center [899, 459] width 155 height 26
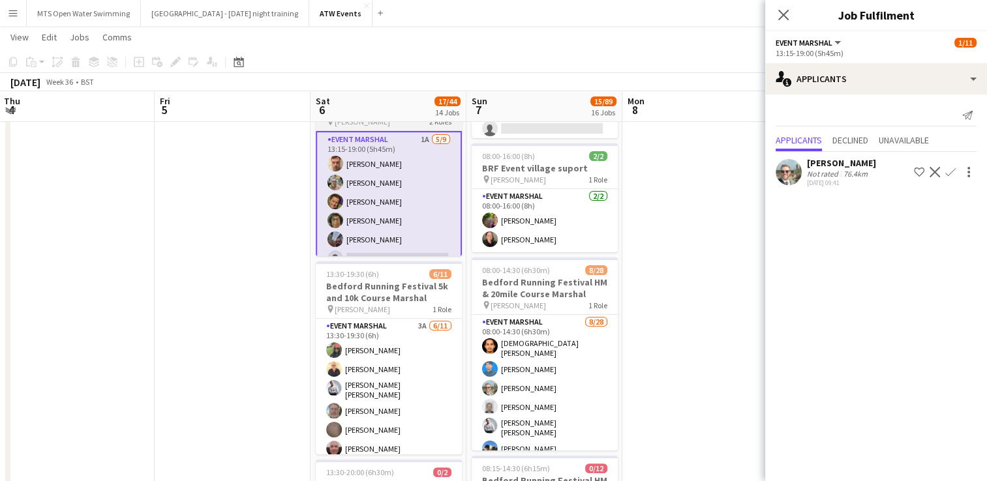
scroll to position [351, 0]
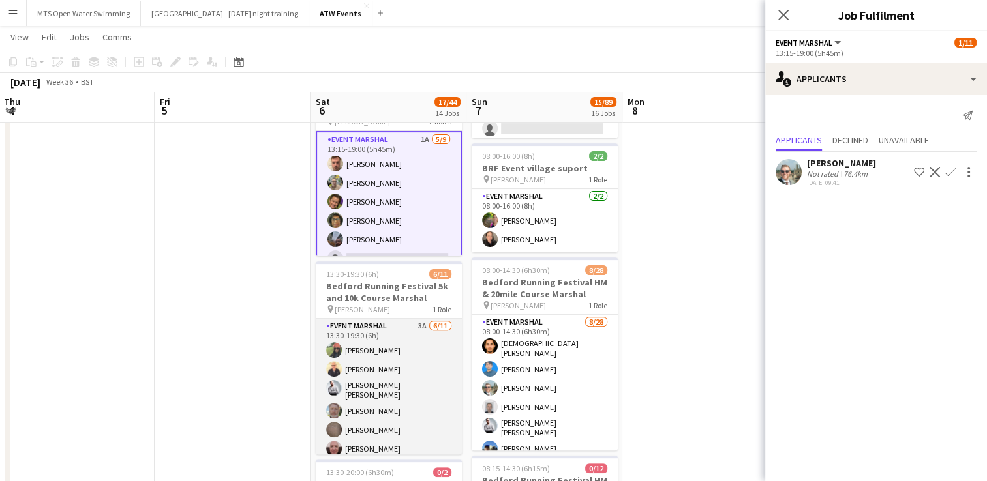
click at [409, 321] on app-card-role "Event Marshal 3A [DATE] 13:30-19:30 (6h) [PERSON_NAME] [PERSON_NAME] [PERSON_NA…" at bounding box center [389, 437] width 146 height 237
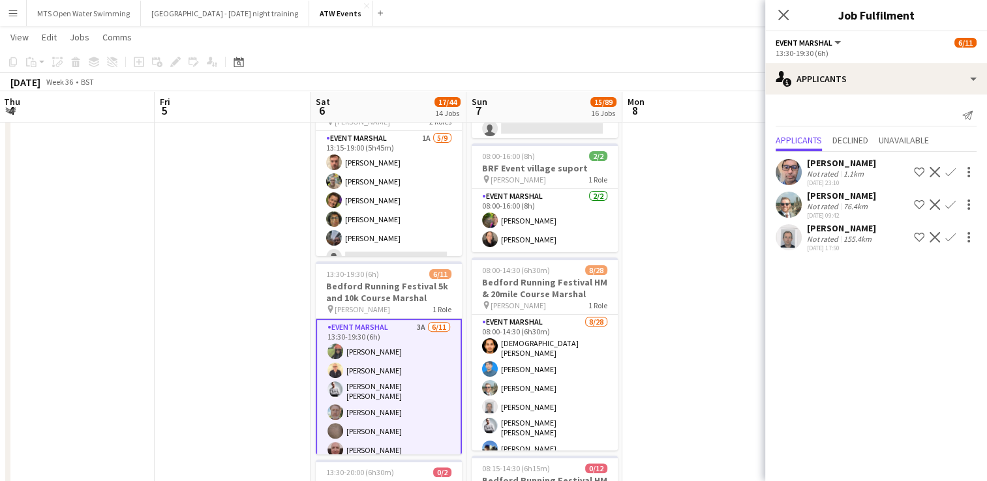
click at [949, 236] on app-icon "Confirm" at bounding box center [950, 237] width 10 height 10
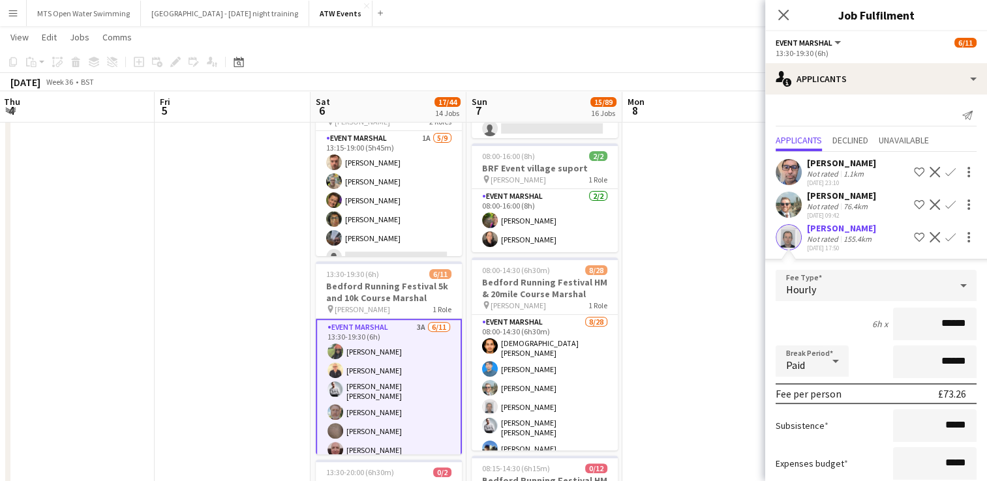
scroll to position [78, 0]
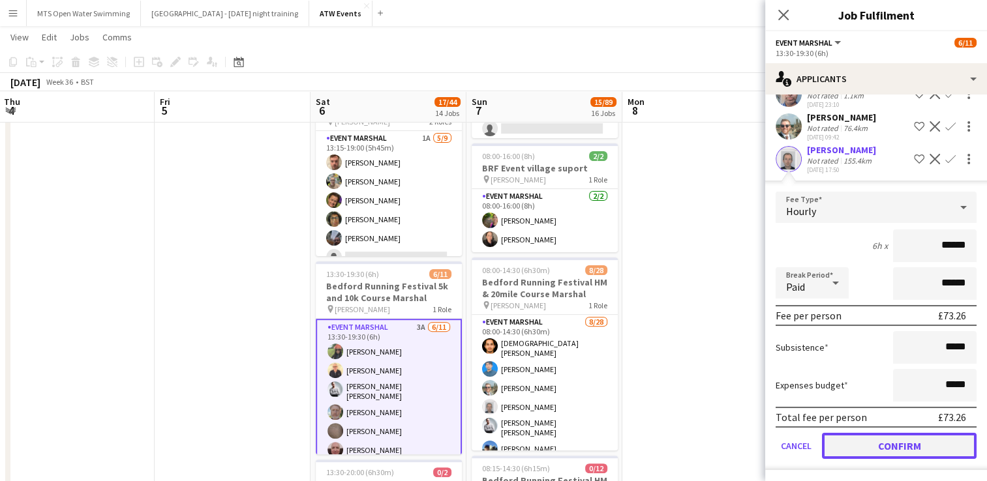
click at [888, 450] on button "Confirm" at bounding box center [899, 446] width 155 height 26
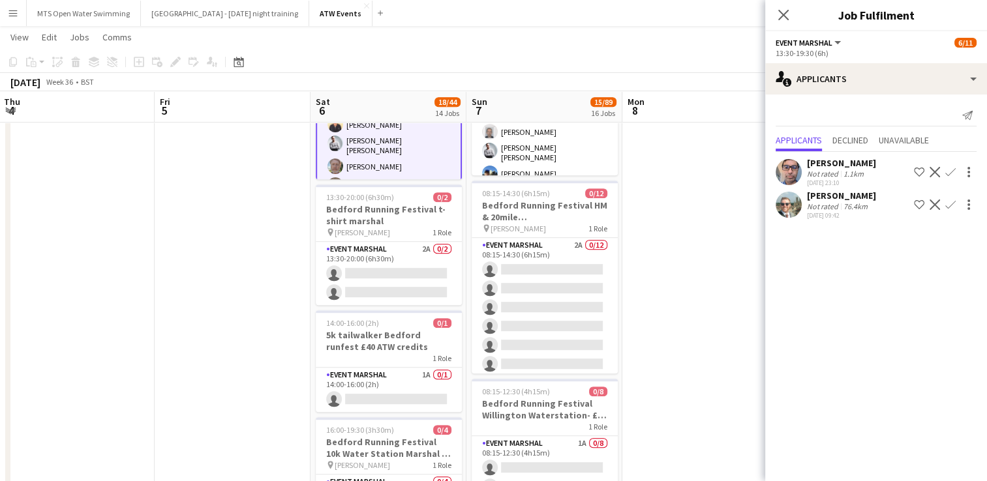
scroll to position [671, 0]
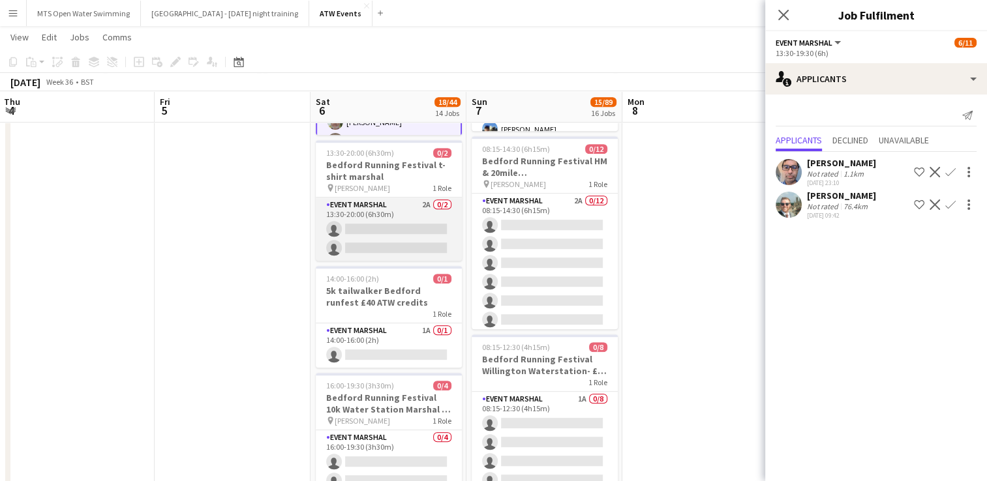
click at [423, 200] on app-card-role "Event Marshal 2A 0/2 13:30-20:00 (6h30m) single-neutral-actions single-neutral-…" at bounding box center [389, 229] width 146 height 63
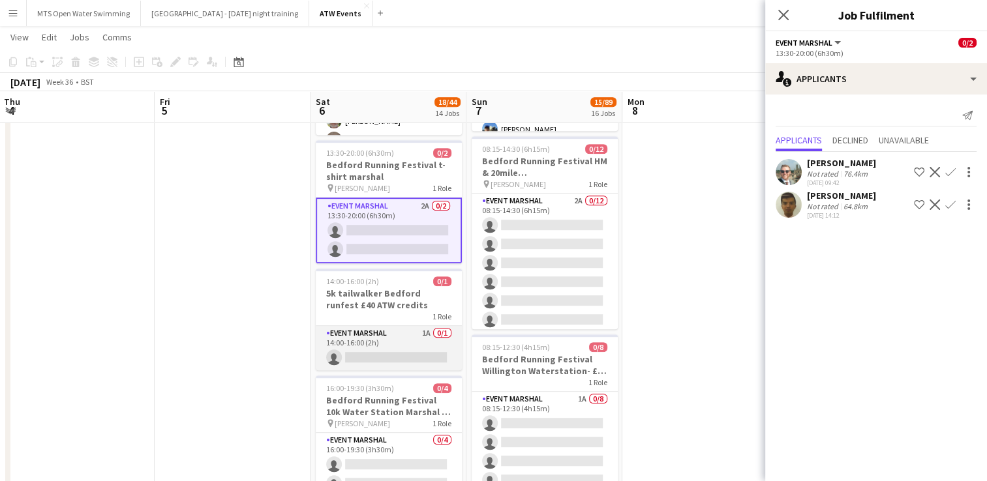
click at [424, 326] on app-card-role "Event Marshal 1A 0/1 14:00-16:00 (2h) single-neutral-actions" at bounding box center [389, 348] width 146 height 44
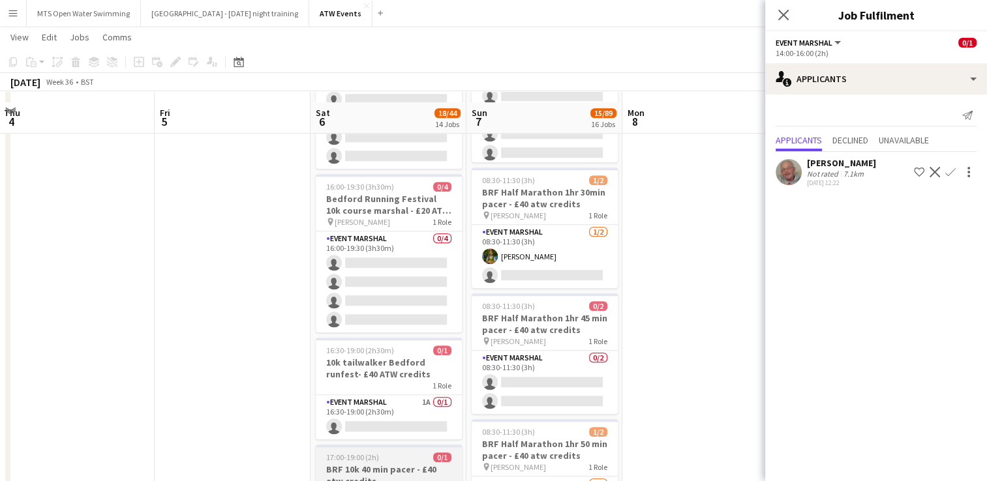
scroll to position [1035, 0]
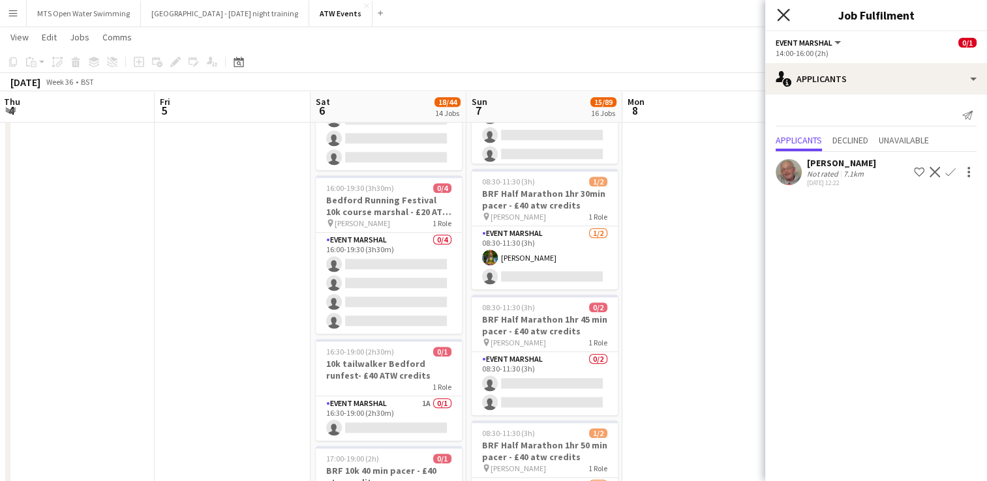
click at [785, 12] on icon "Close pop-in" at bounding box center [783, 14] width 12 height 12
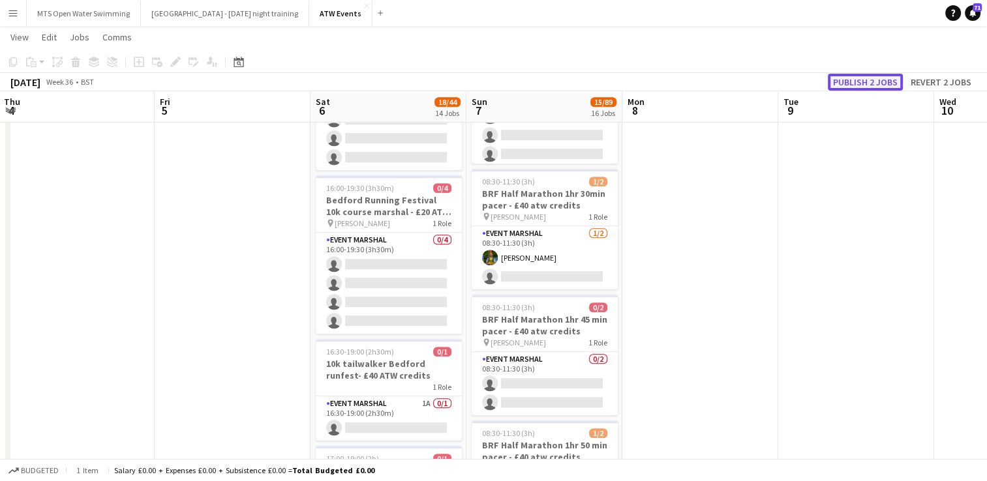
click at [840, 81] on button "Publish 2 jobs" at bounding box center [865, 82] width 75 height 17
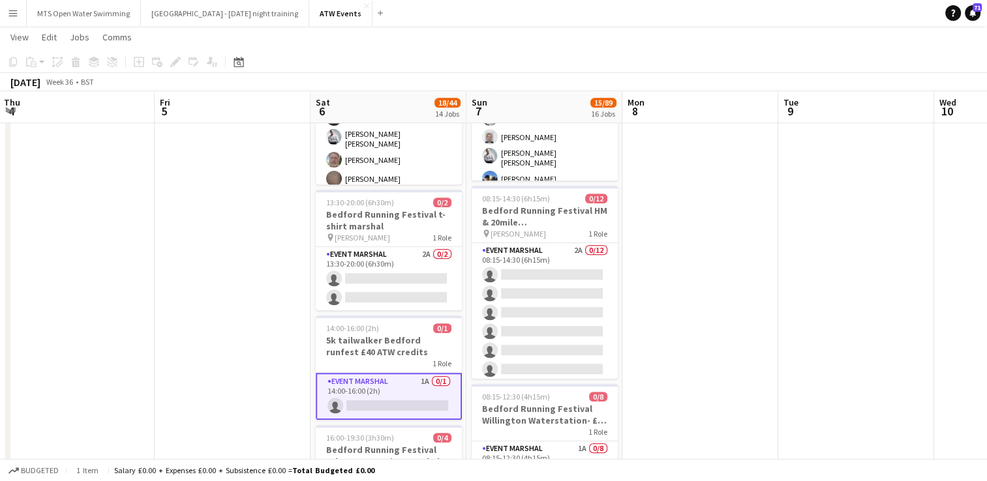
scroll to position [621, 0]
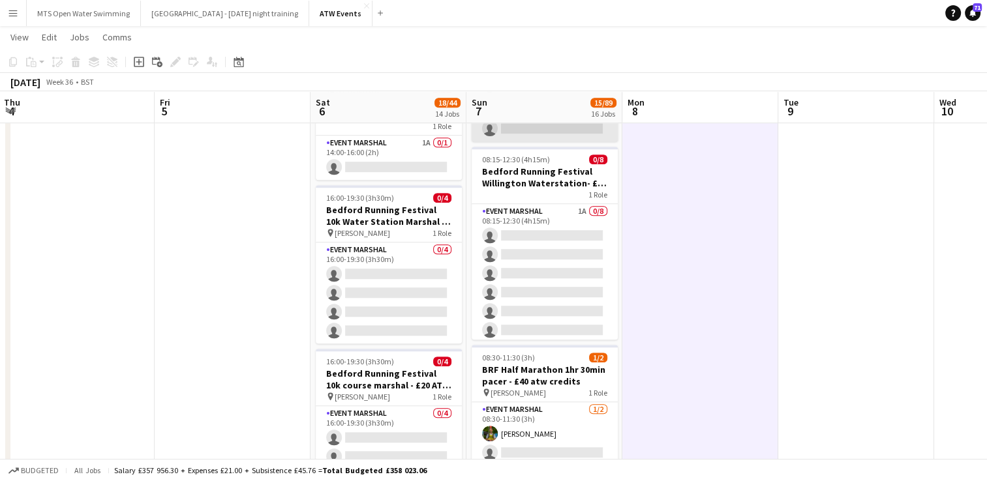
scroll to position [859, 0]
